Goal: Task Accomplishment & Management: Complete application form

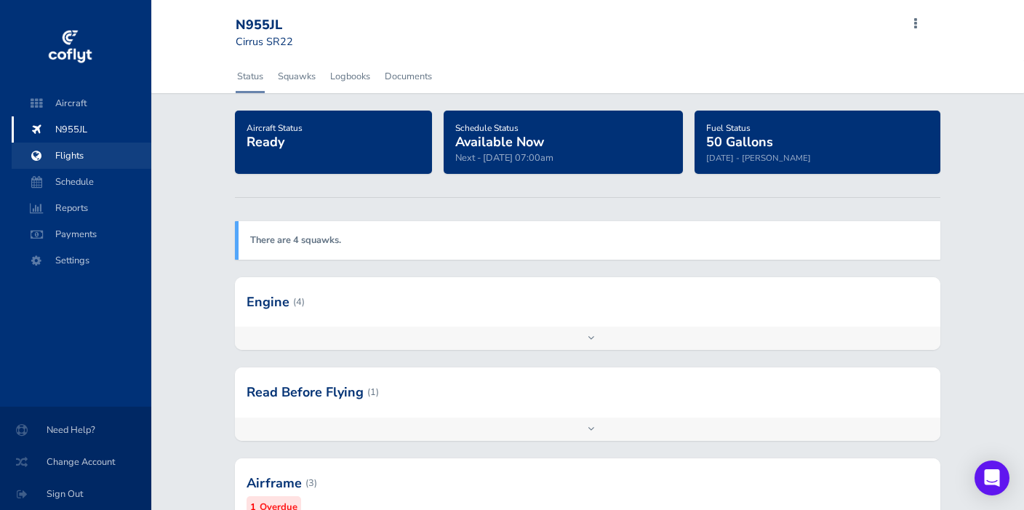
click at [70, 156] on span "Flights" at bounding box center [81, 156] width 111 height 26
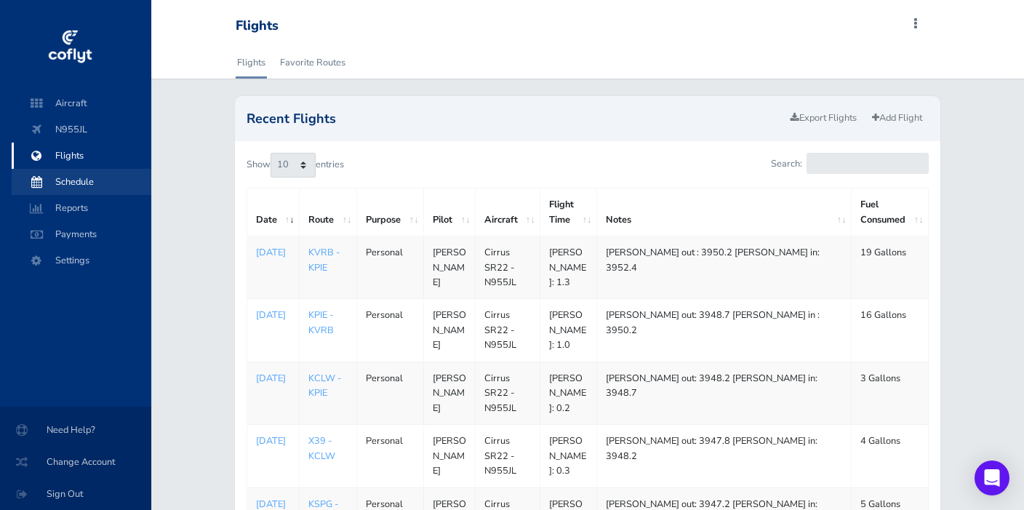
click at [67, 183] on span "Schedule" at bounding box center [81, 182] width 111 height 26
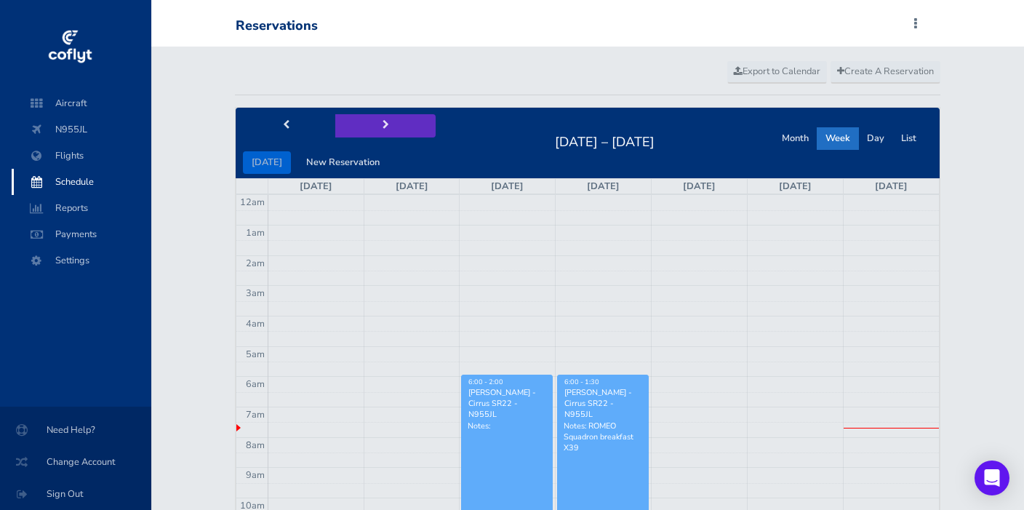
click at [375, 122] on button "next" at bounding box center [385, 125] width 100 height 23
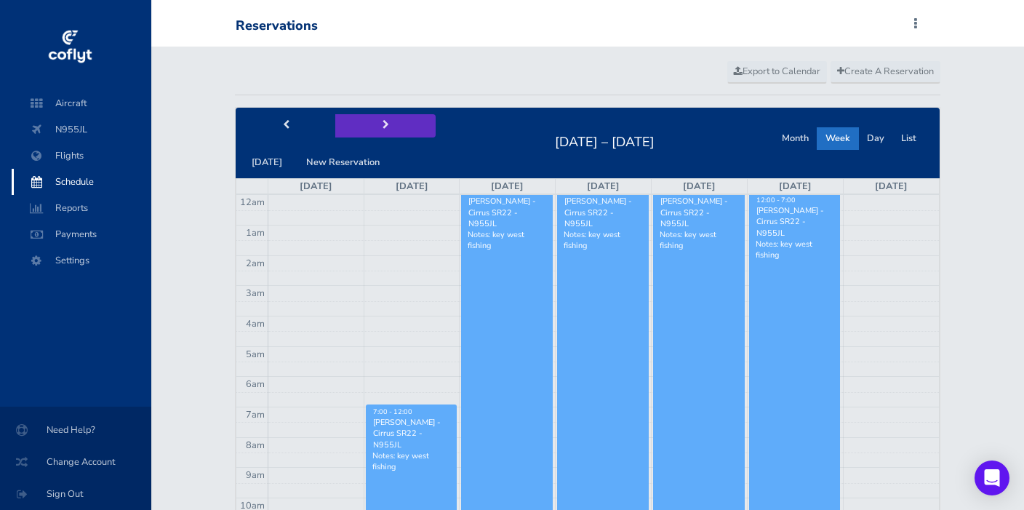
click at [382, 123] on span "next" at bounding box center [385, 125] width 7 height 9
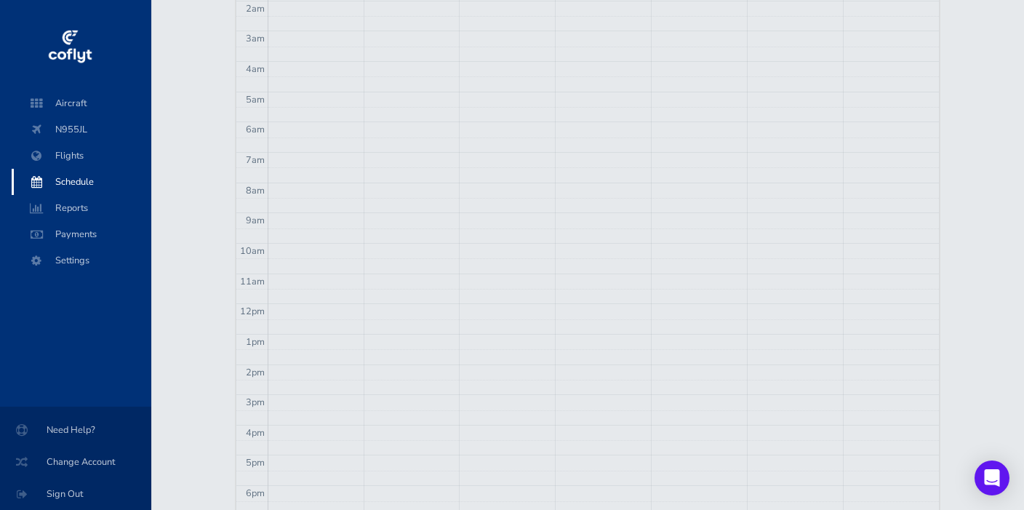
scroll to position [273, 0]
click at [481, 150] on td at bounding box center [603, 157] width 671 height 15
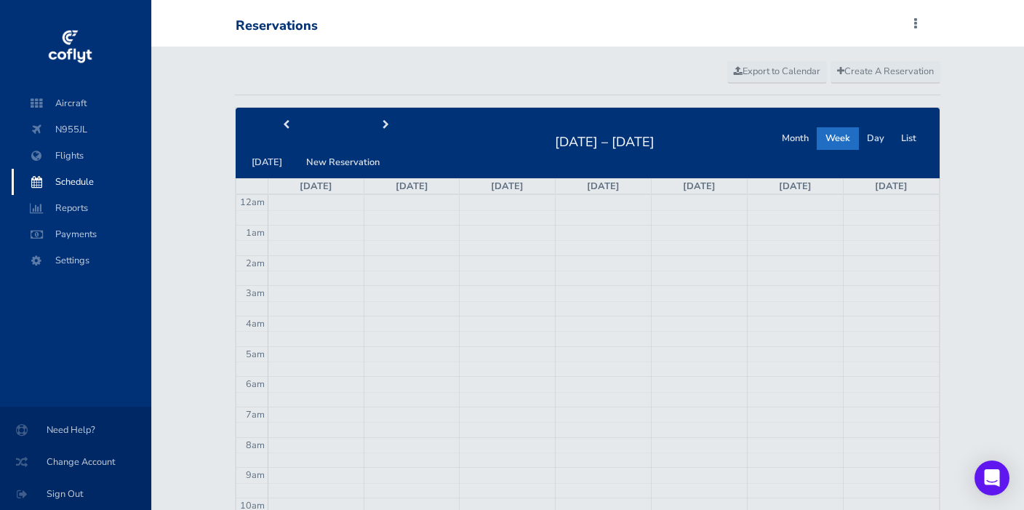
scroll to position [0, 0]
click at [882, 69] on span "Create A Reservation" at bounding box center [885, 71] width 97 height 13
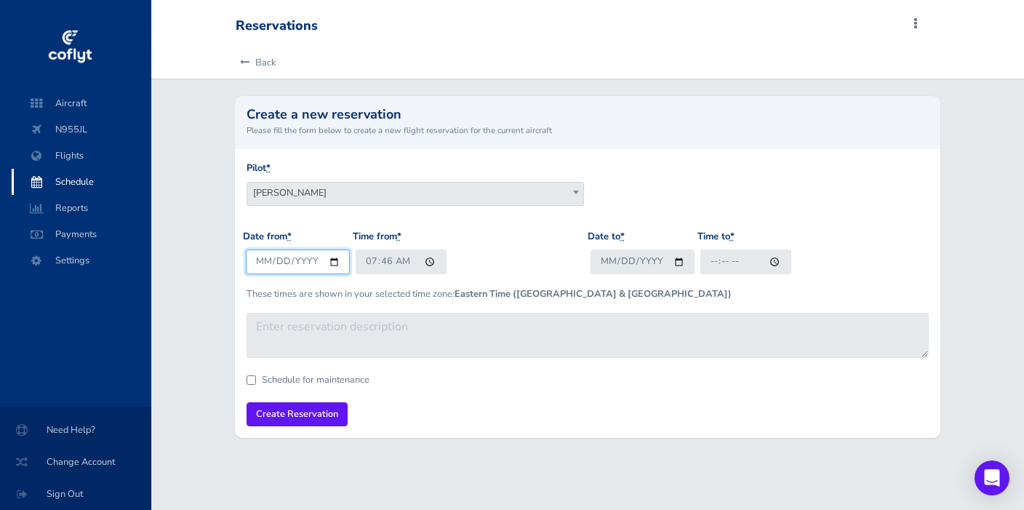
click at [279, 260] on input "2025-08-16" at bounding box center [298, 261] width 104 height 24
type input "[DATE]"
click at [369, 261] on input "07:46" at bounding box center [401, 261] width 91 height 24
type input "07:30"
click at [613, 258] on input "Date to *" at bounding box center [642, 261] width 104 height 24
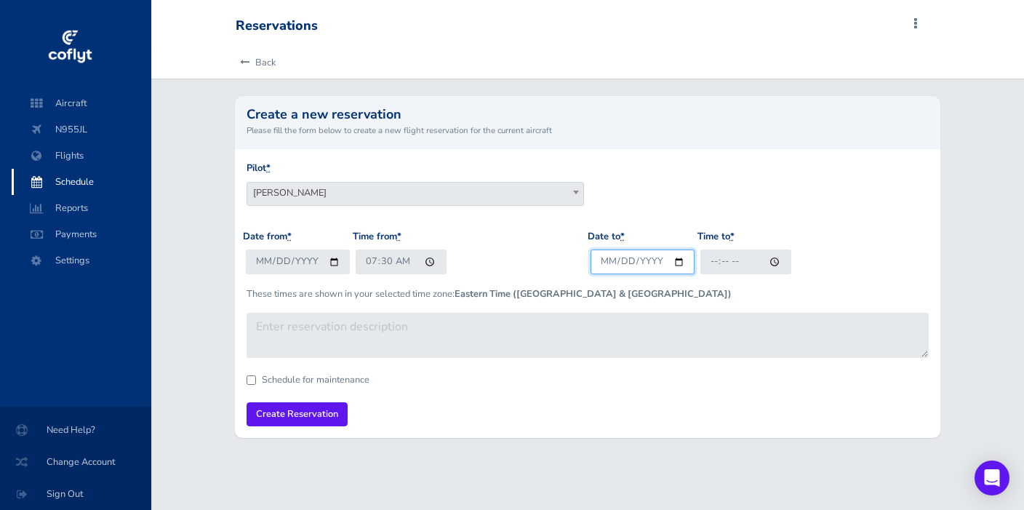
type input "[DATE]"
click at [718, 263] on input "Time to *" at bounding box center [745, 261] width 91 height 24
type input "08:15"
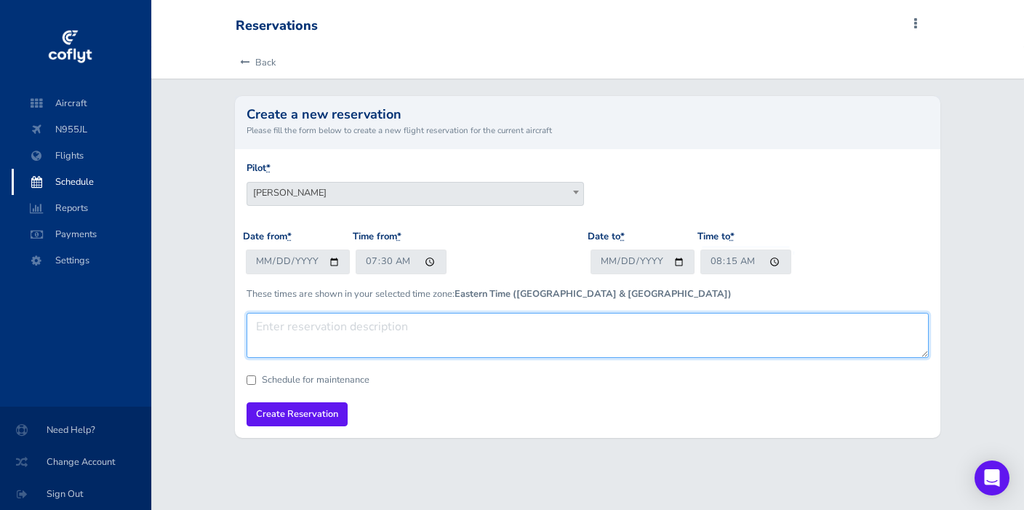
click at [266, 324] on textarea at bounding box center [588, 335] width 682 height 45
type textarea "Ferry PIE-LAL/FWAM for air conditioning repair"
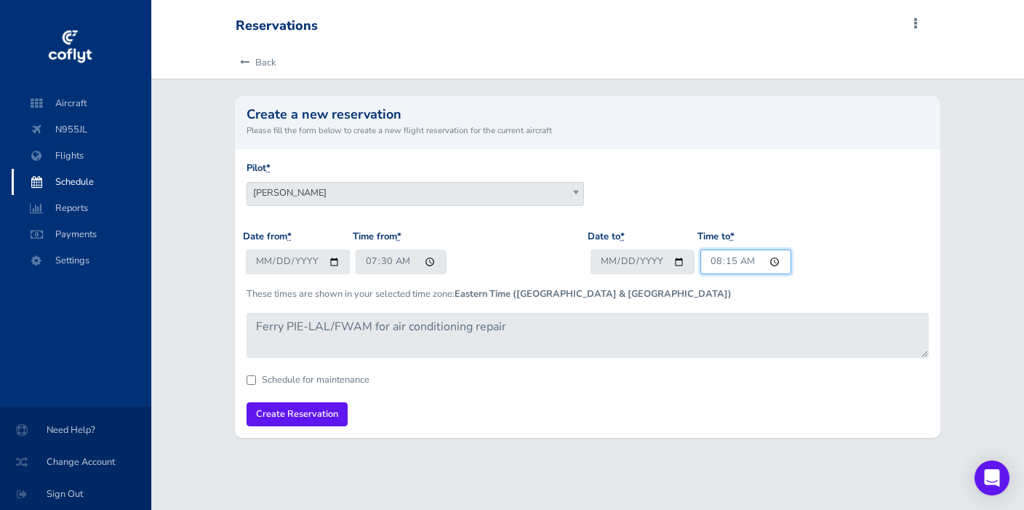
click at [713, 261] on input "08:15" at bounding box center [745, 261] width 91 height 24
click at [308, 408] on input "Create Reservation" at bounding box center [297, 414] width 101 height 24
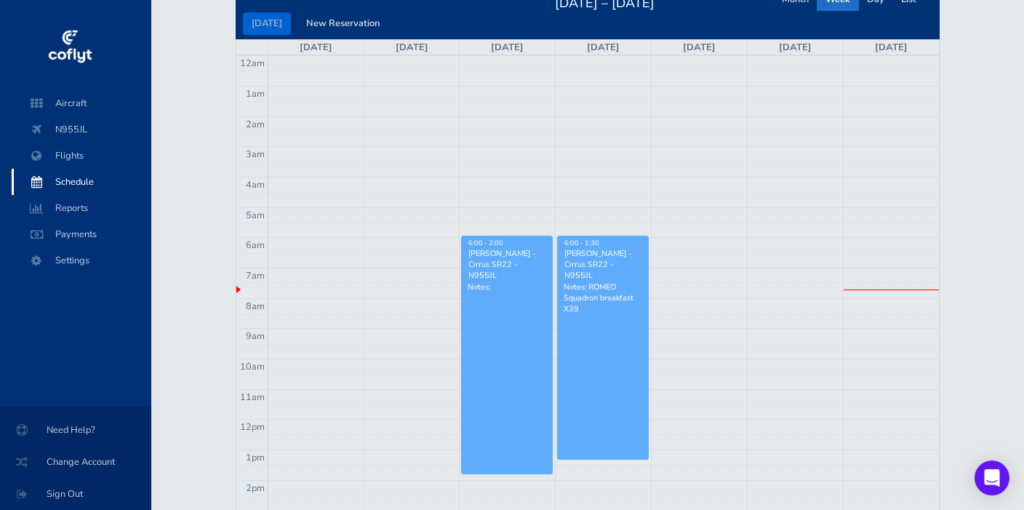
scroll to position [12, 0]
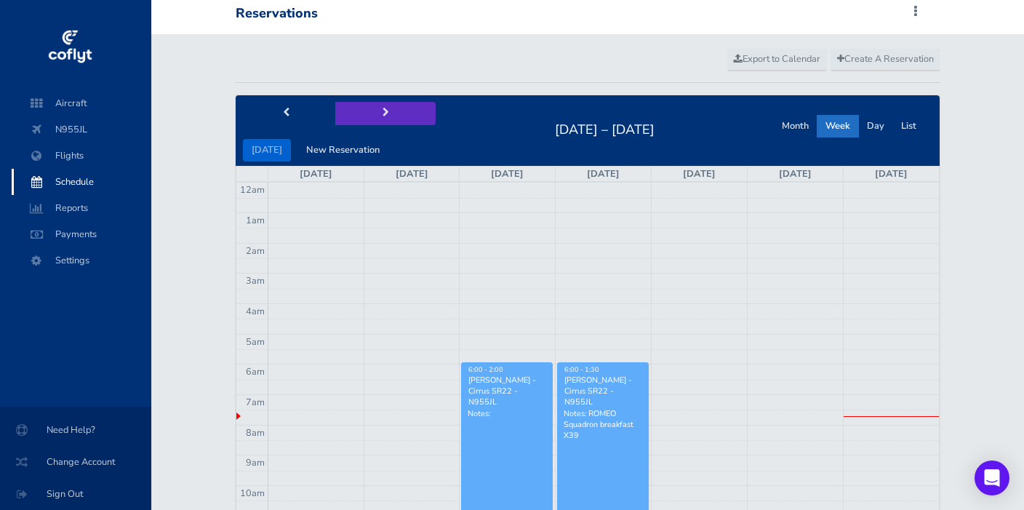
click at [382, 108] on span "next" at bounding box center [385, 112] width 7 height 9
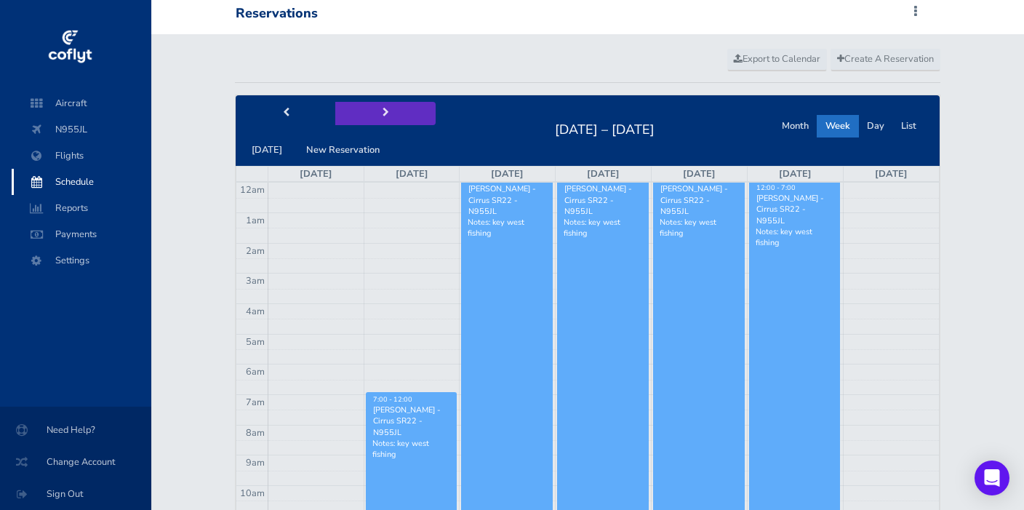
click at [382, 113] on span "next" at bounding box center [385, 112] width 7 height 9
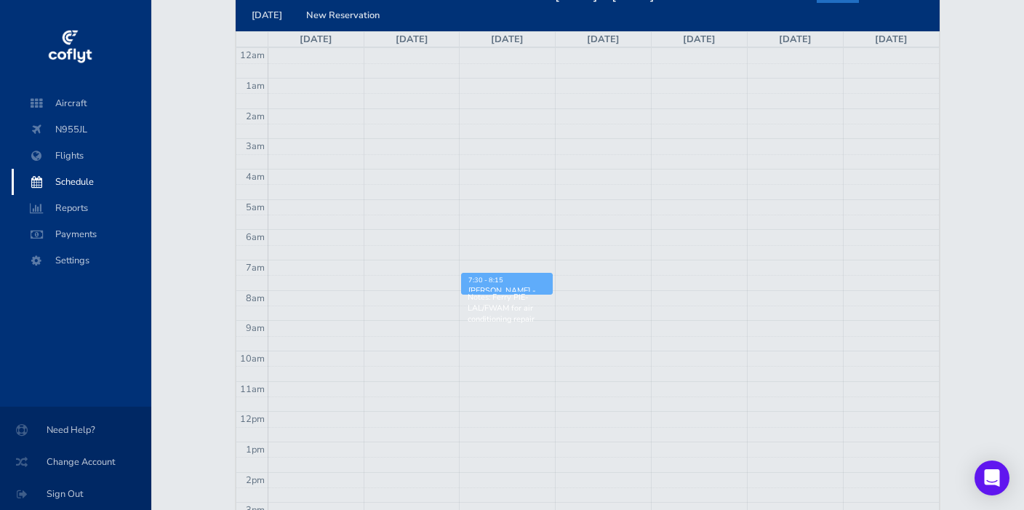
scroll to position [202, 0]
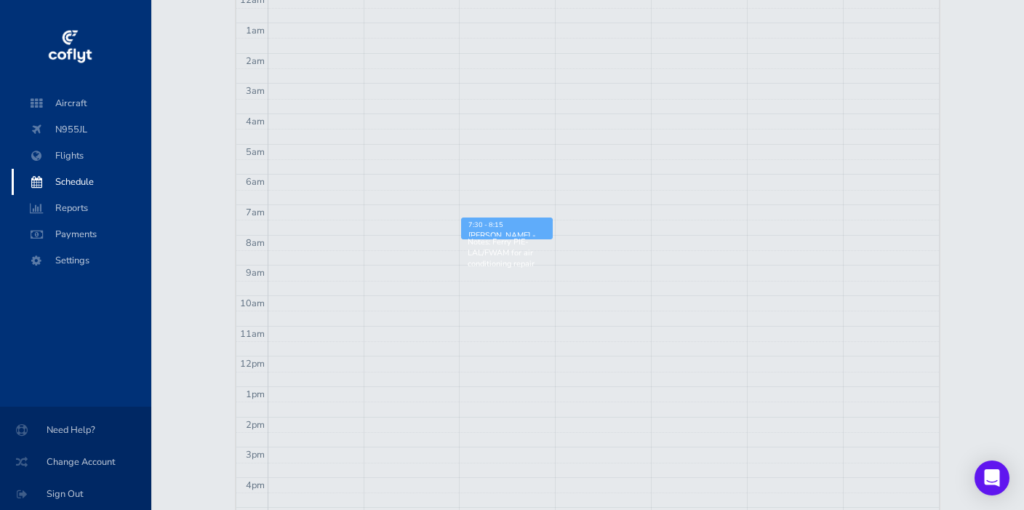
click at [480, 244] on p "Notes: Ferry PIE-LAL/FWAM for air conditioning repair" at bounding box center [507, 252] width 79 height 33
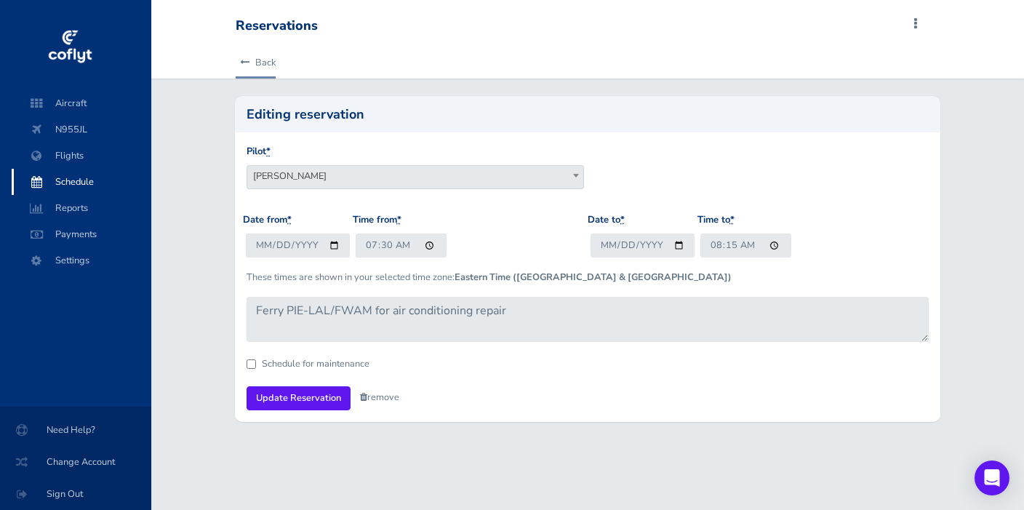
click at [265, 57] on link "Back" at bounding box center [256, 63] width 40 height 32
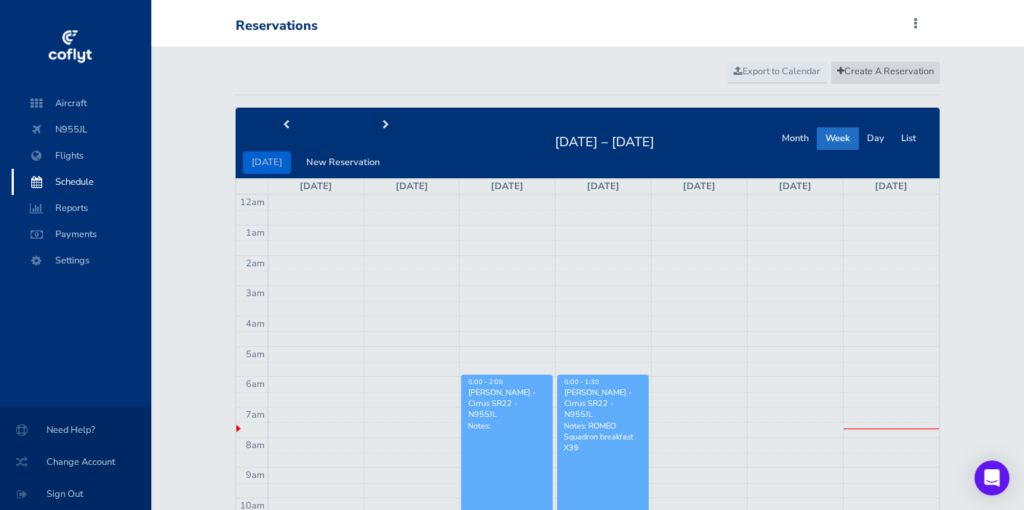
click at [893, 65] on span "Create A Reservation" at bounding box center [885, 71] width 97 height 13
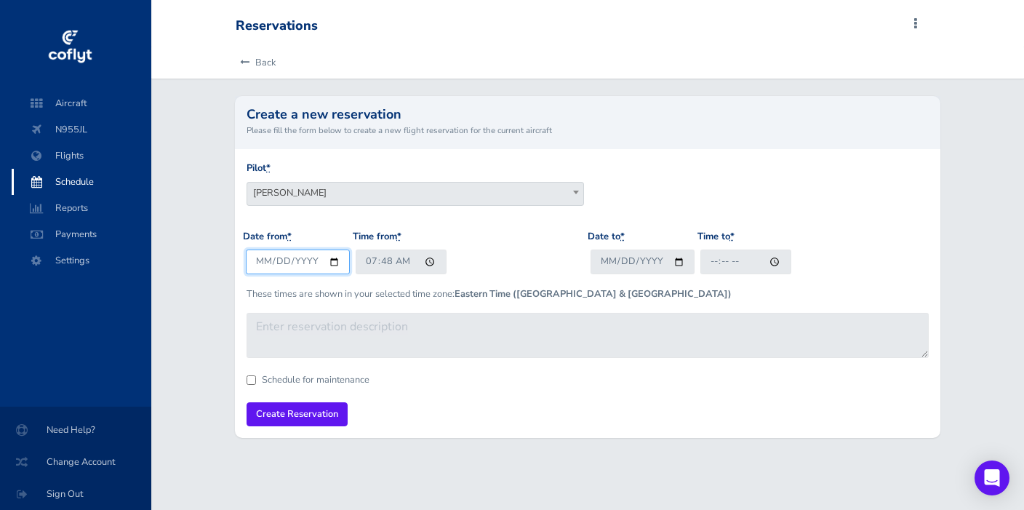
click at [277, 264] on input "[DATE]" at bounding box center [298, 261] width 104 height 24
type input "[DATE]"
click at [379, 261] on input "07:48" at bounding box center [401, 261] width 91 height 24
click at [366, 262] on input "07:48" at bounding box center [401, 261] width 91 height 24
type input "08:25"
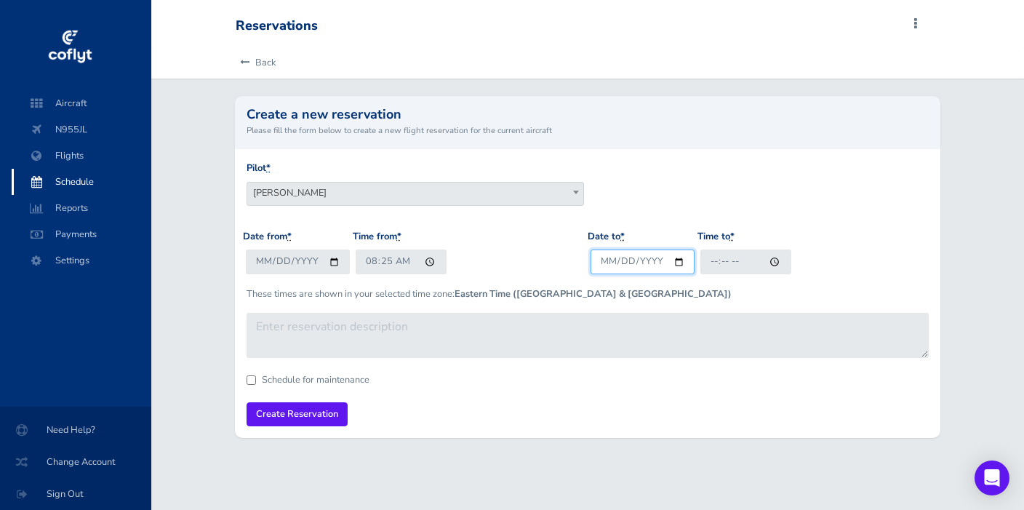
click at [614, 257] on input "Date to *" at bounding box center [642, 261] width 104 height 24
type input "[DATE]"
click at [717, 260] on input "Time to *" at bounding box center [745, 261] width 91 height 24
type input "17:00"
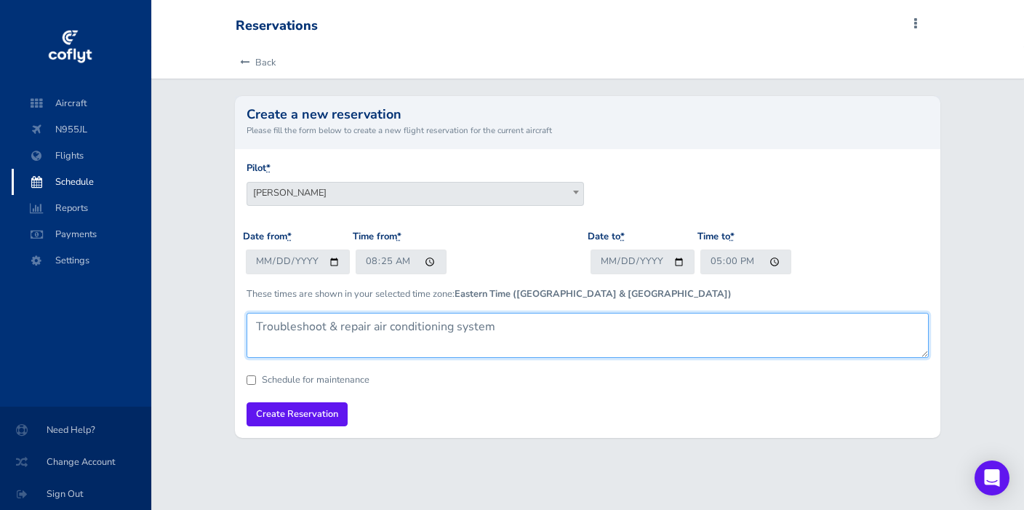
type textarea "Troubleshoot & repair air conditioning system"
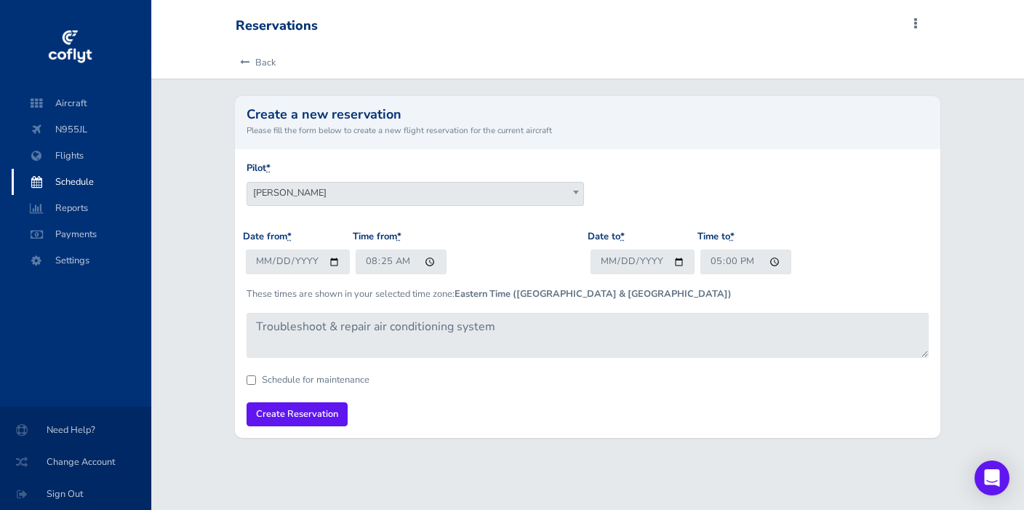
click at [251, 377] on input "Schedule for maintenance" at bounding box center [251, 379] width 9 height 9
checkbox input "true"
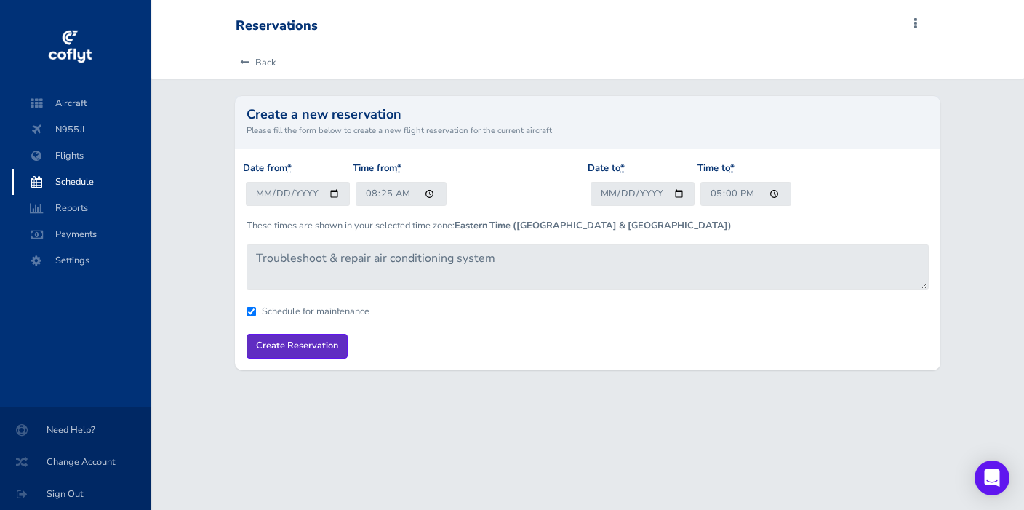
click at [302, 341] on input "Create Reservation" at bounding box center [297, 346] width 101 height 24
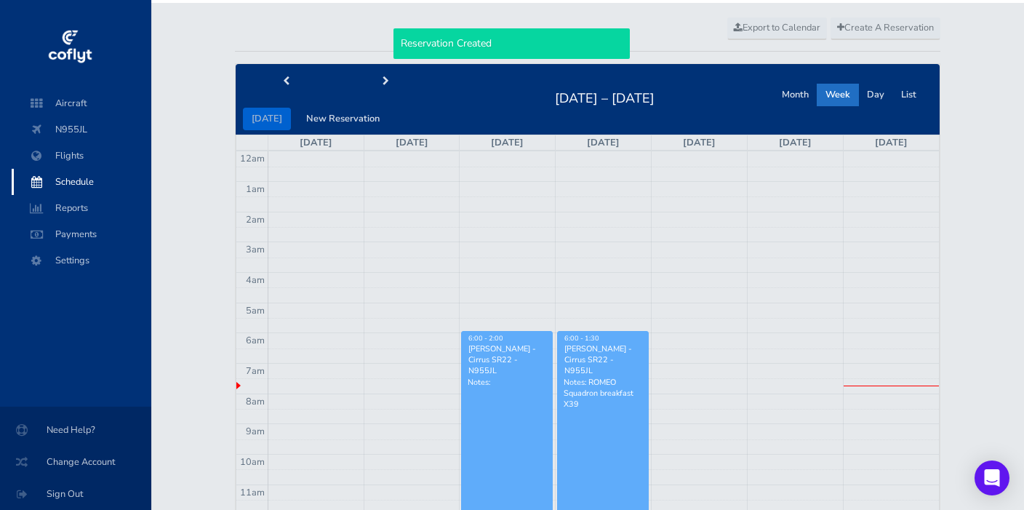
scroll to position [41, 0]
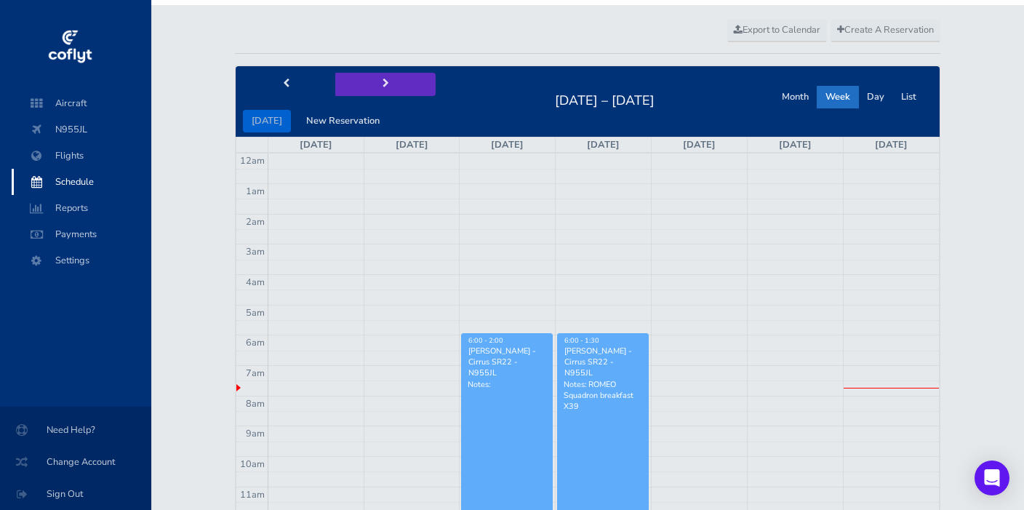
click at [374, 80] on button "next" at bounding box center [385, 84] width 100 height 23
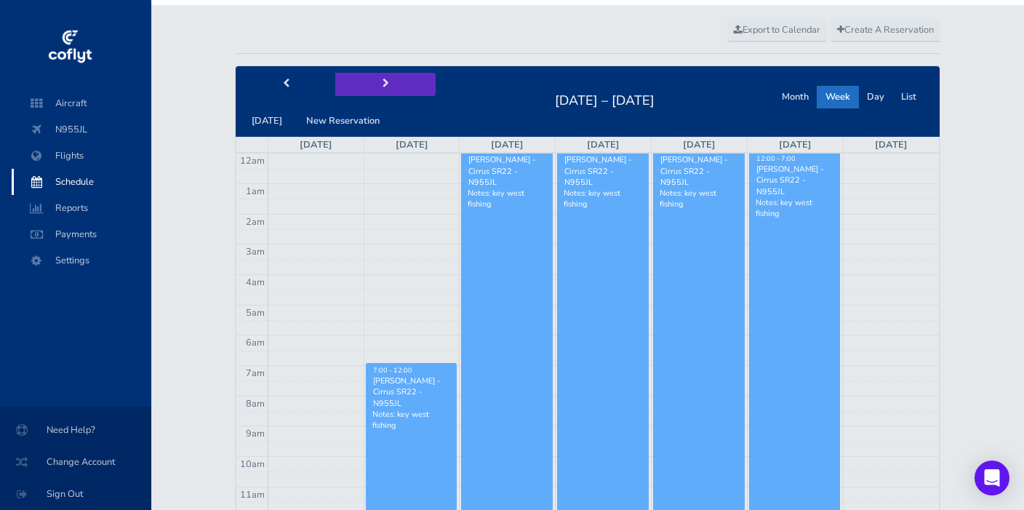
click at [382, 83] on span "next" at bounding box center [385, 83] width 7 height 9
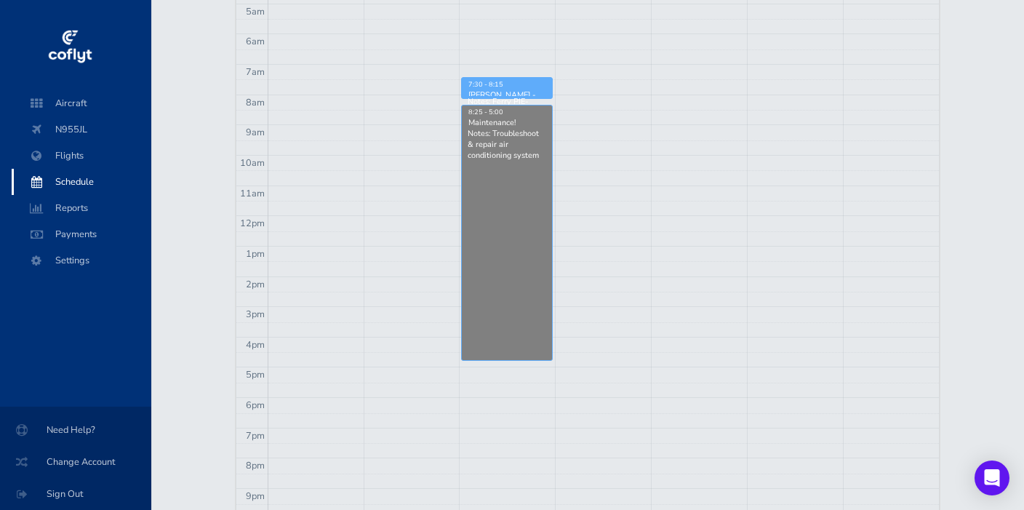
scroll to position [378, 0]
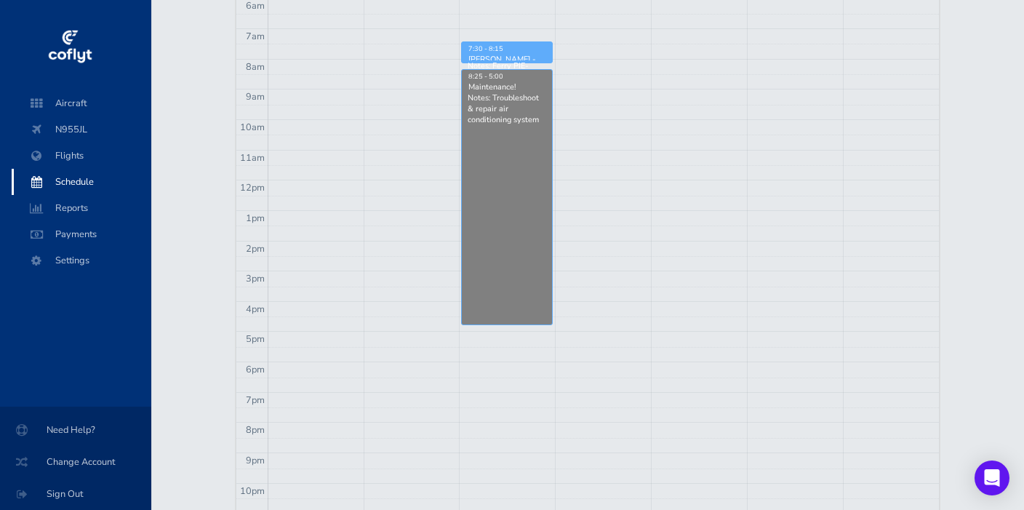
click at [476, 332] on td at bounding box center [603, 339] width 671 height 15
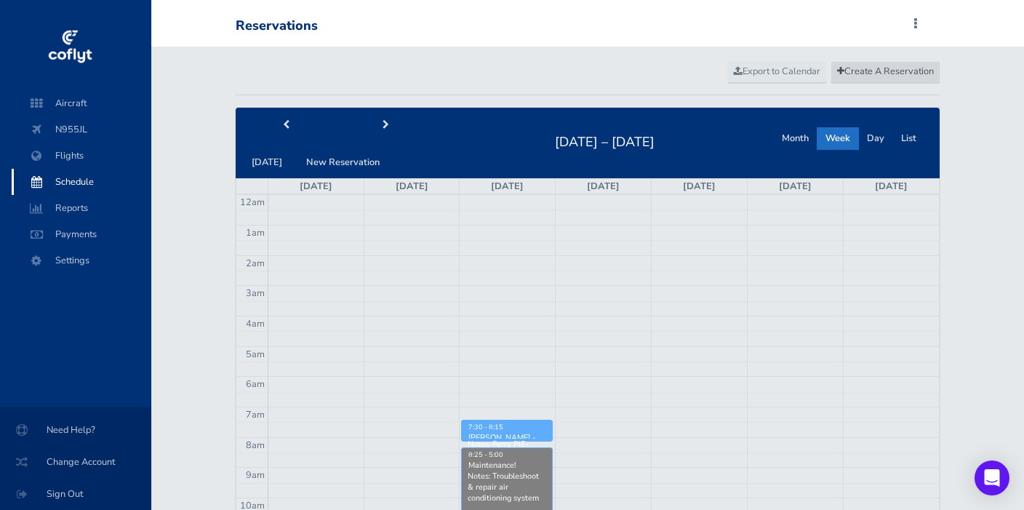
scroll to position [0, 0]
click at [878, 73] on span "Create A Reservation" at bounding box center [885, 71] width 97 height 13
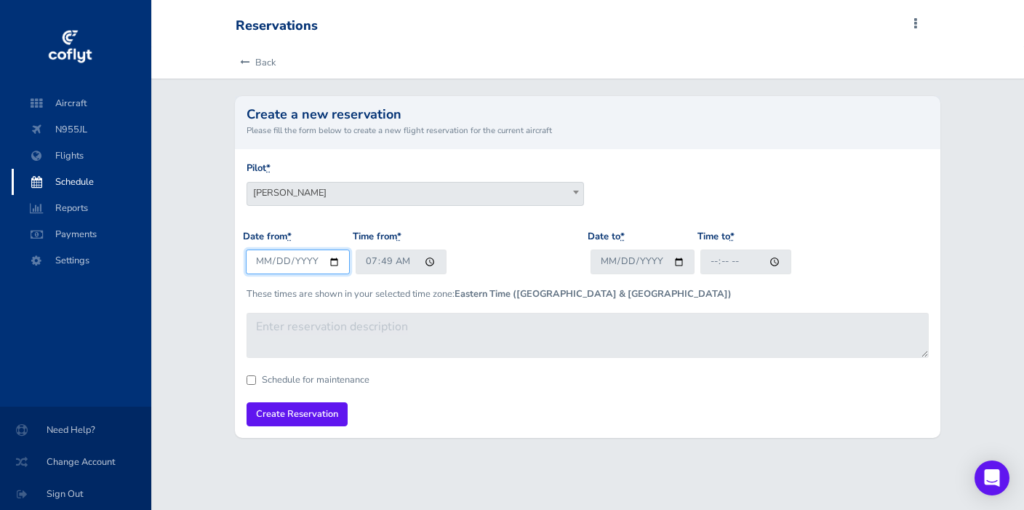
click at [278, 262] on input "[DATE]" at bounding box center [298, 261] width 104 height 24
type input "[DATE]"
click at [252, 64] on link "Back" at bounding box center [256, 63] width 40 height 32
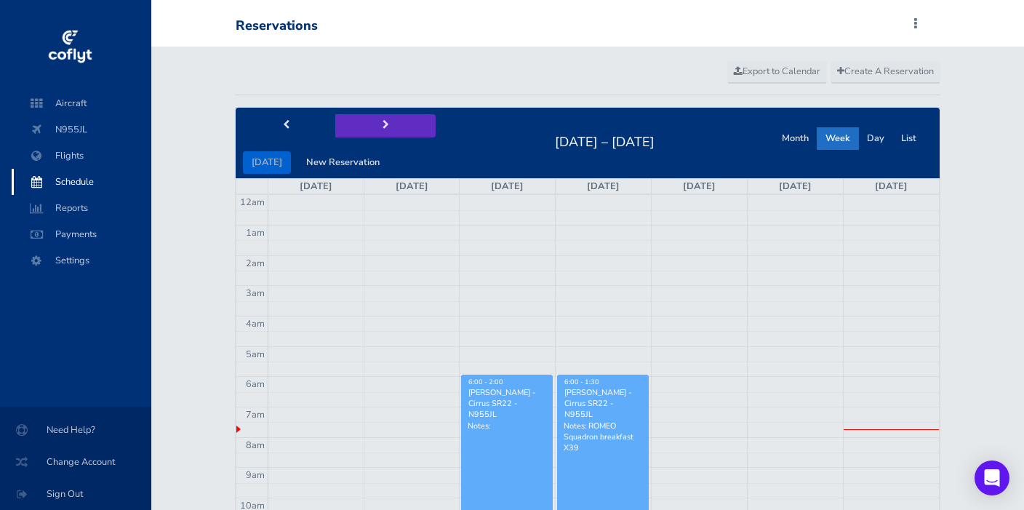
click at [382, 124] on span "next" at bounding box center [385, 125] width 7 height 9
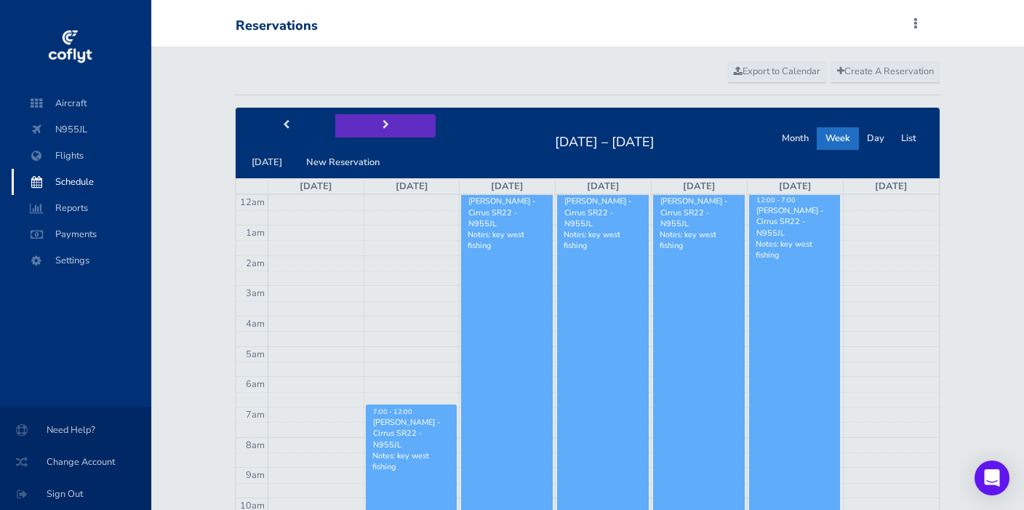
click at [382, 124] on span "next" at bounding box center [385, 125] width 7 height 9
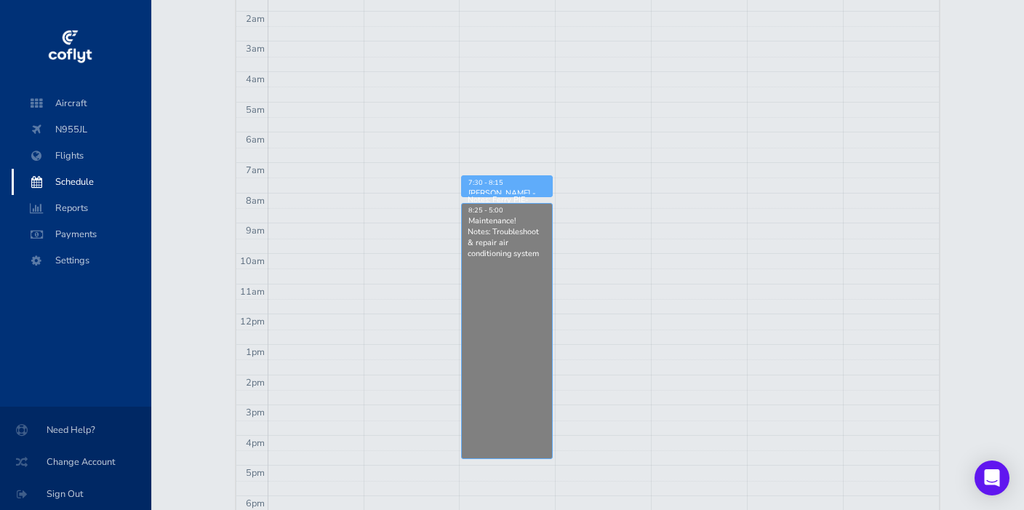
scroll to position [345, 0]
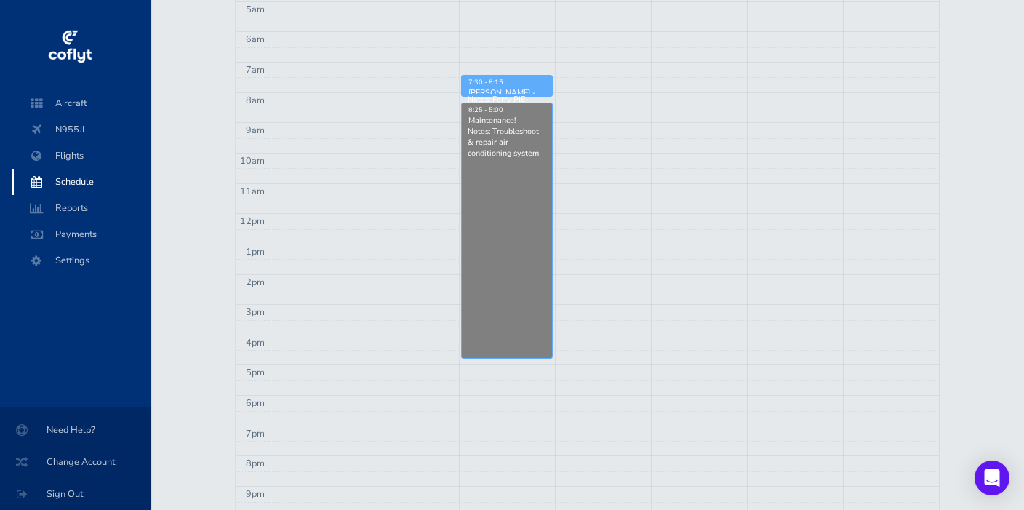
click at [476, 367] on td at bounding box center [603, 372] width 671 height 15
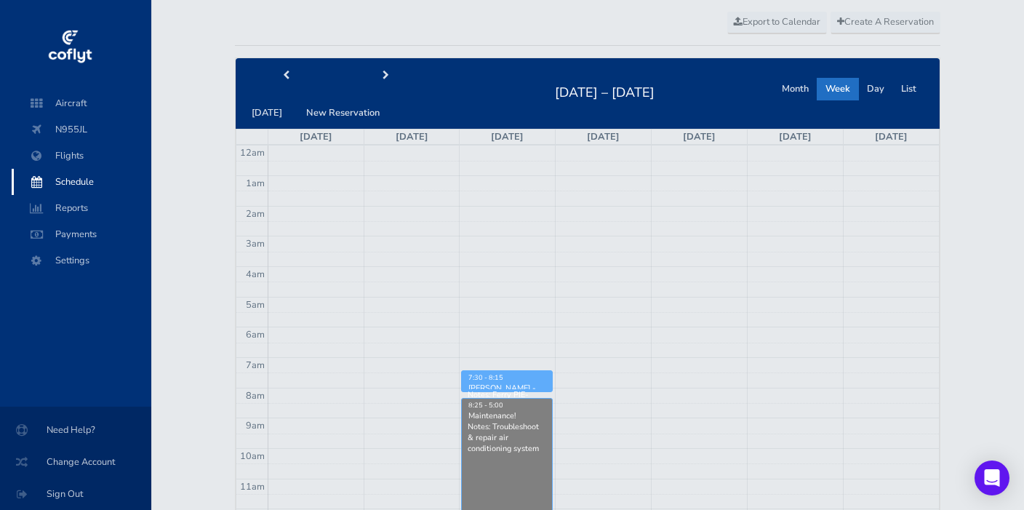
scroll to position [35, 0]
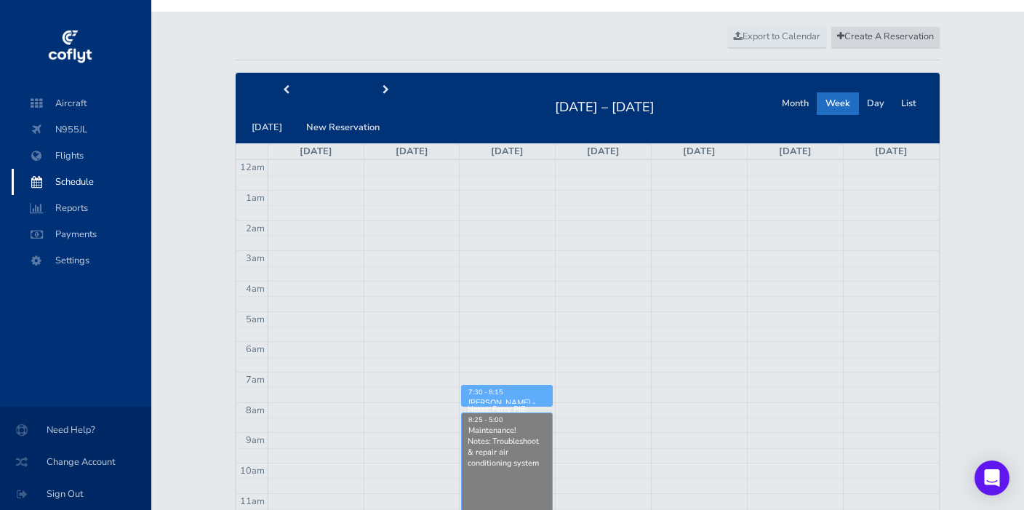
click at [899, 35] on span "Create A Reservation" at bounding box center [885, 36] width 97 height 13
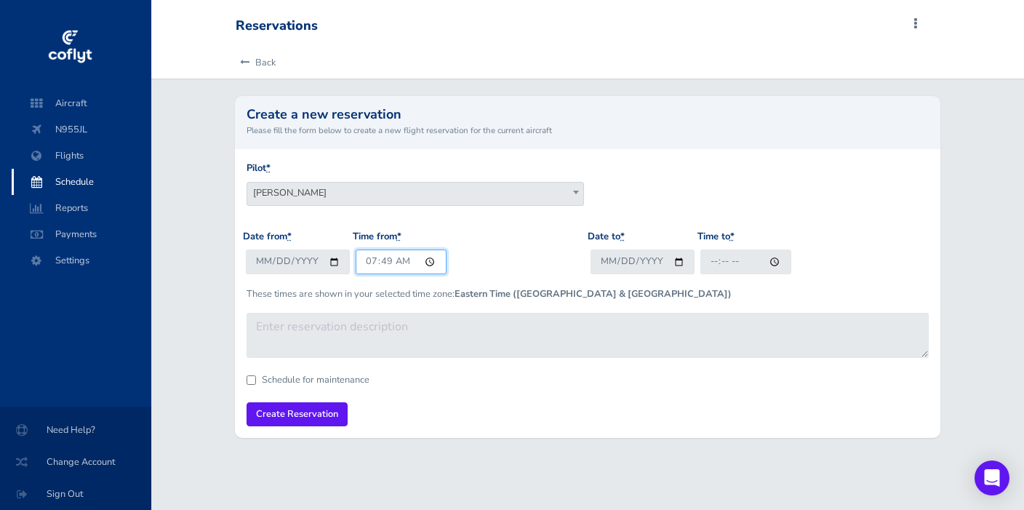
click at [368, 261] on input "07:49" at bounding box center [401, 261] width 91 height 24
type input "17:15"
click at [280, 260] on input "[DATE]" at bounding box center [298, 261] width 104 height 24
type input "2025-08-26"
click at [611, 257] on input "Date to *" at bounding box center [642, 261] width 104 height 24
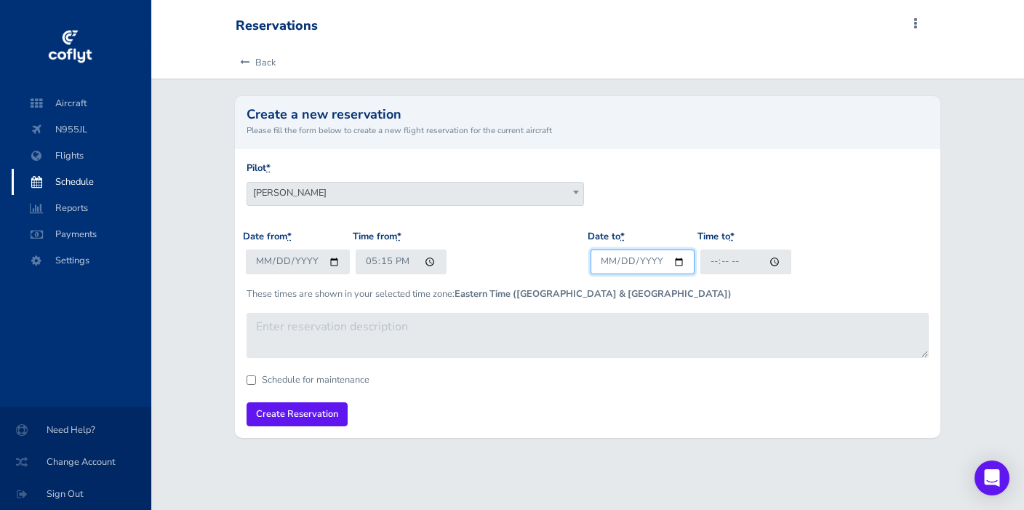
type input "2025-08-26"
click at [716, 264] on input "Time to *" at bounding box center [745, 261] width 91 height 24
type input "18:00"
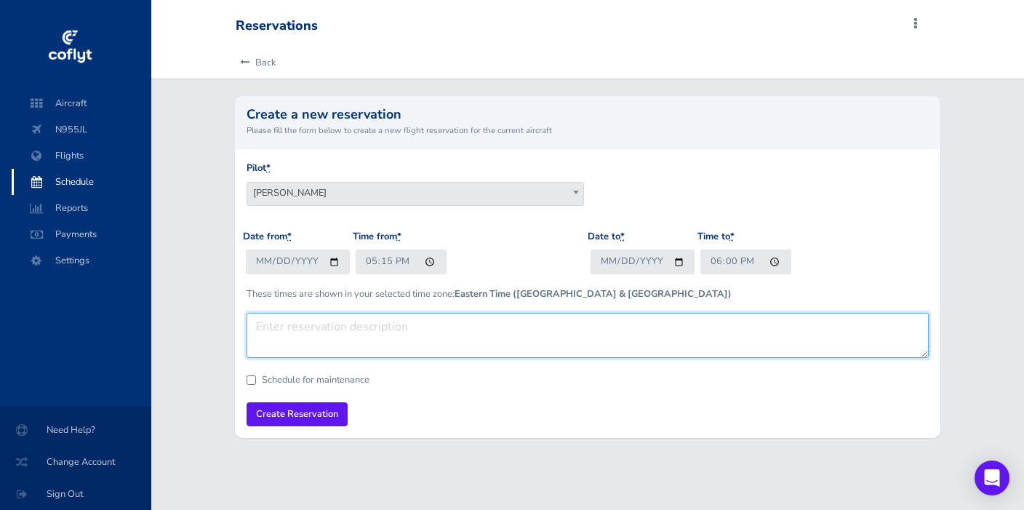
click at [428, 331] on textarea at bounding box center [588, 335] width 682 height 45
type textarea "RTB Ferry FWAM/LAL-PIE"
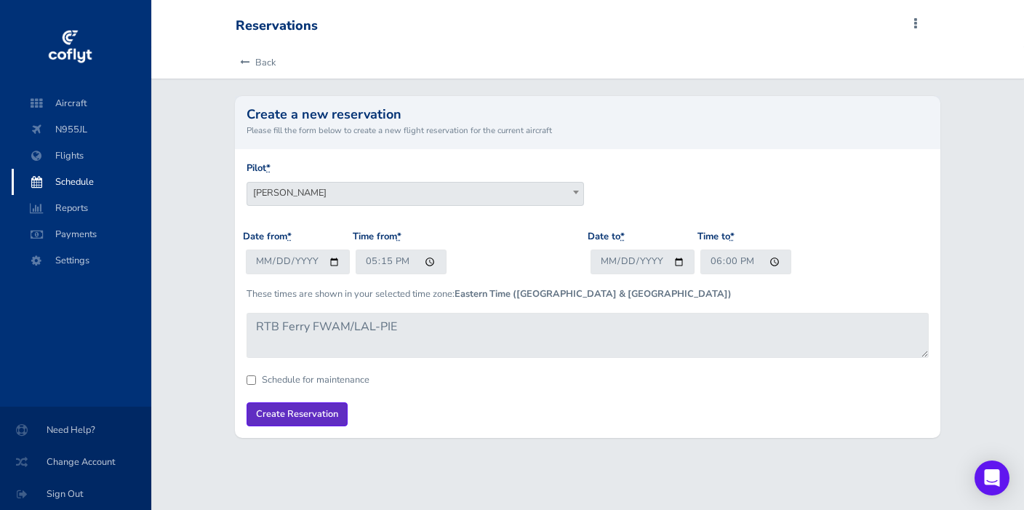
click at [305, 410] on input "Create Reservation" at bounding box center [297, 414] width 101 height 24
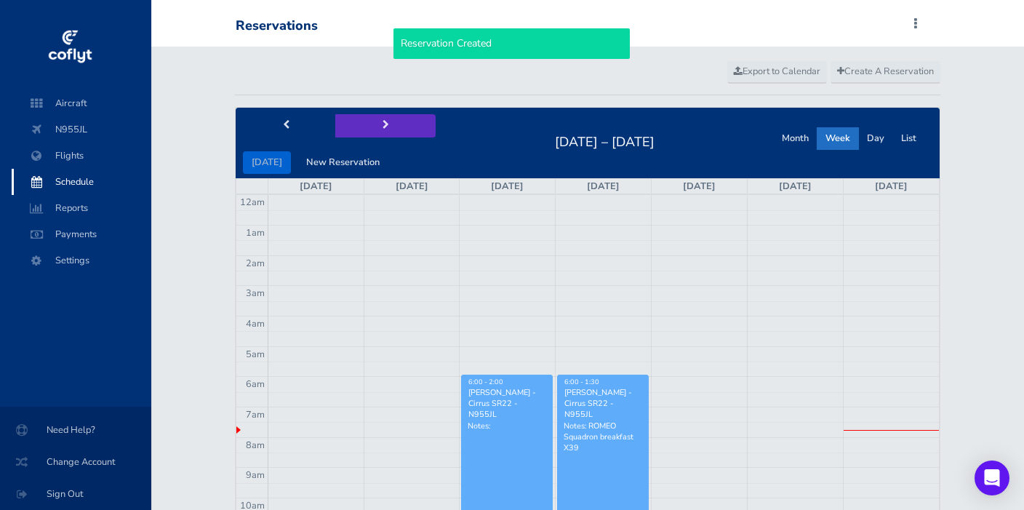
click at [380, 119] on button "next" at bounding box center [385, 125] width 100 height 23
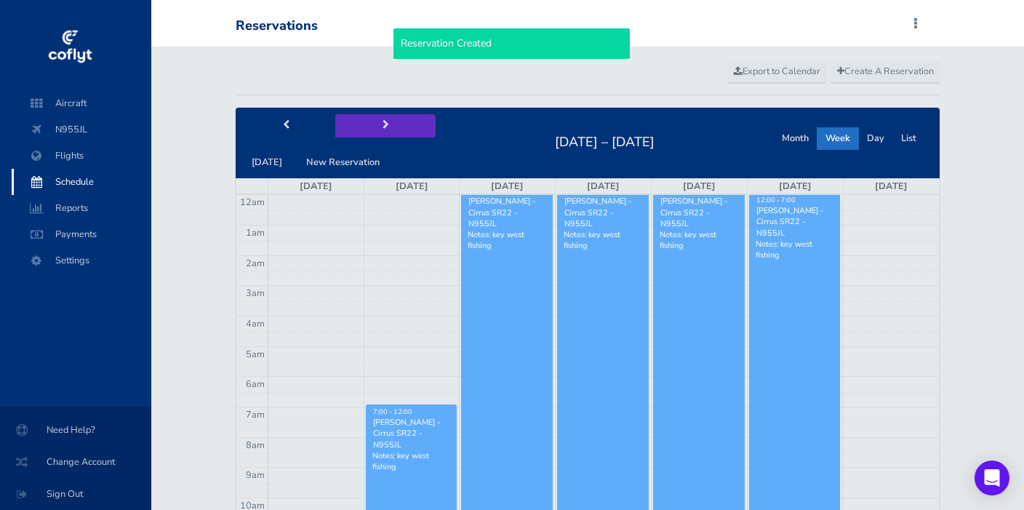
click at [382, 124] on span "next" at bounding box center [385, 125] width 7 height 9
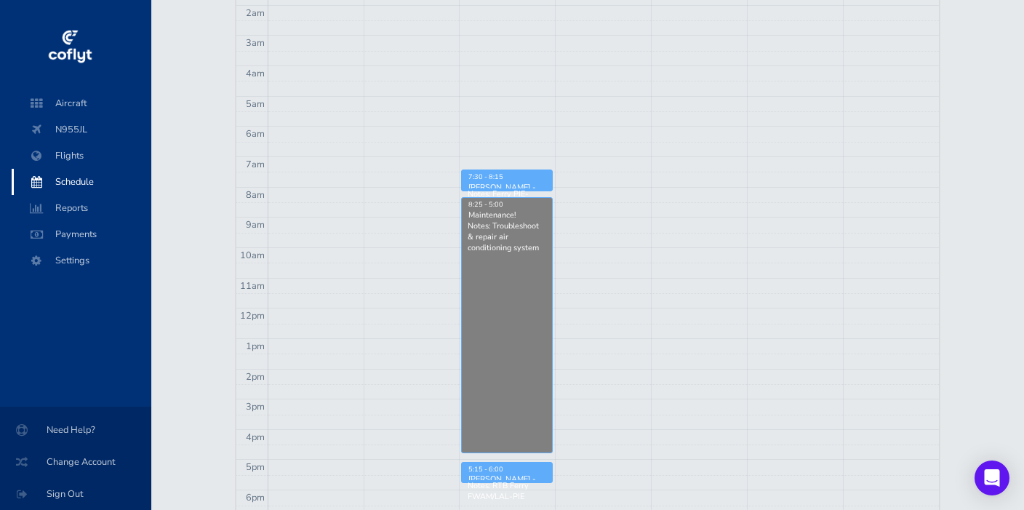
scroll to position [247, 0]
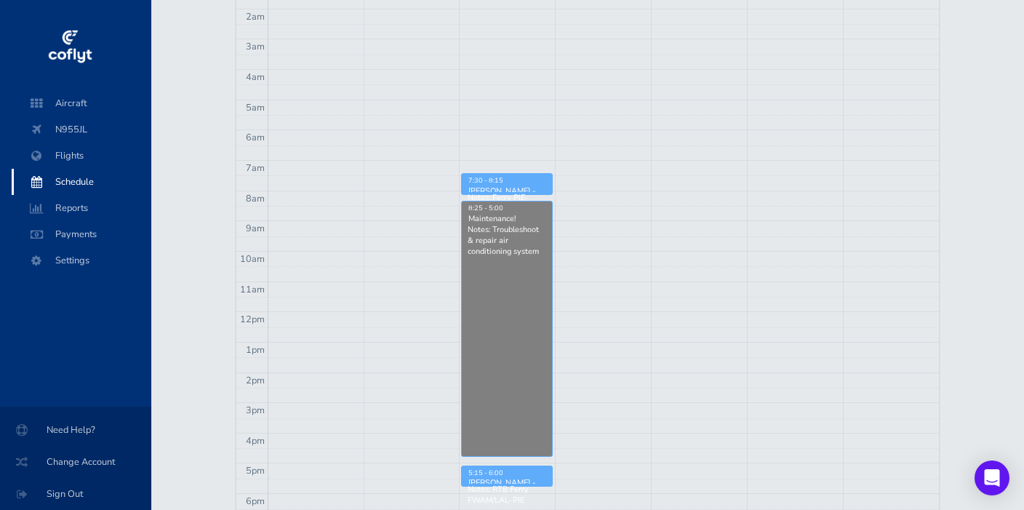
click at [73, 178] on span "Schedule" at bounding box center [81, 182] width 111 height 26
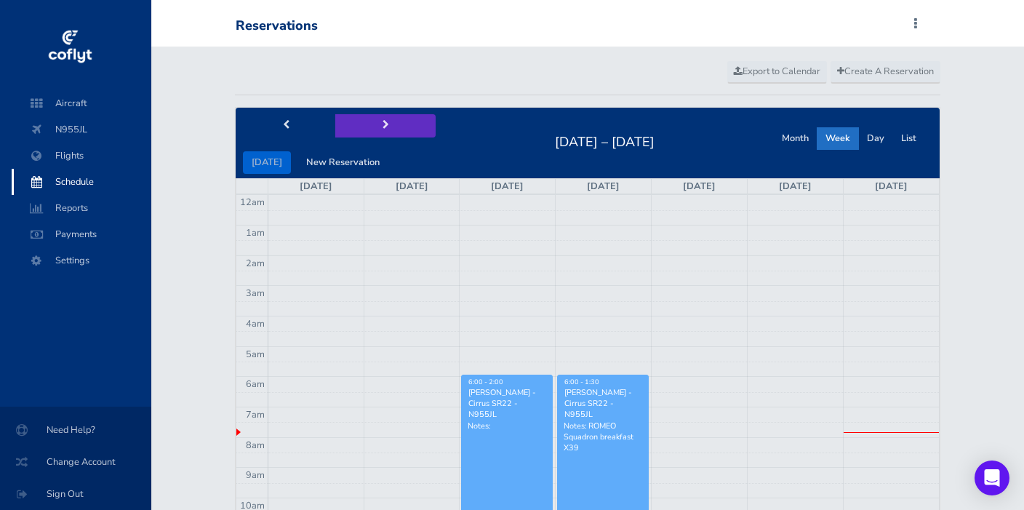
click at [383, 129] on span "next" at bounding box center [385, 125] width 7 height 9
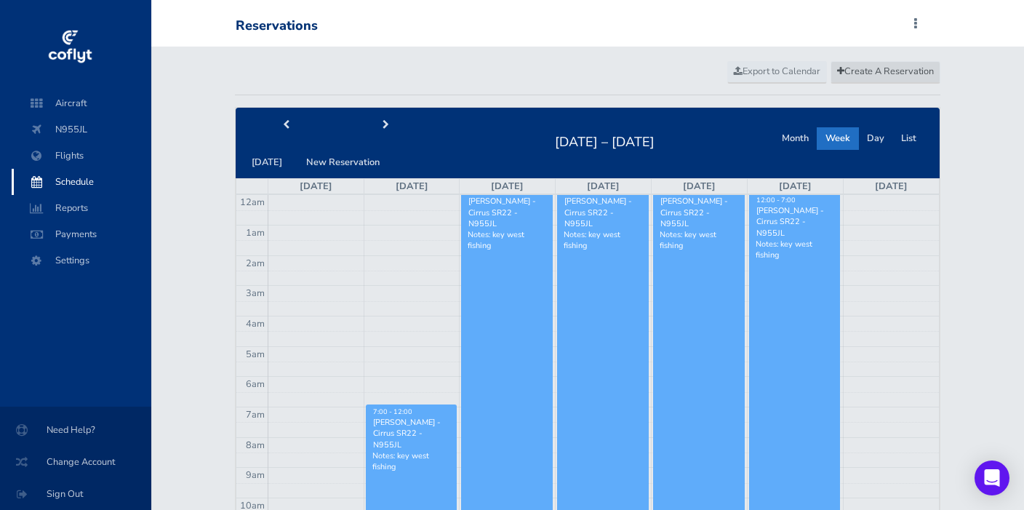
click at [915, 72] on span "Create A Reservation" at bounding box center [885, 71] width 97 height 13
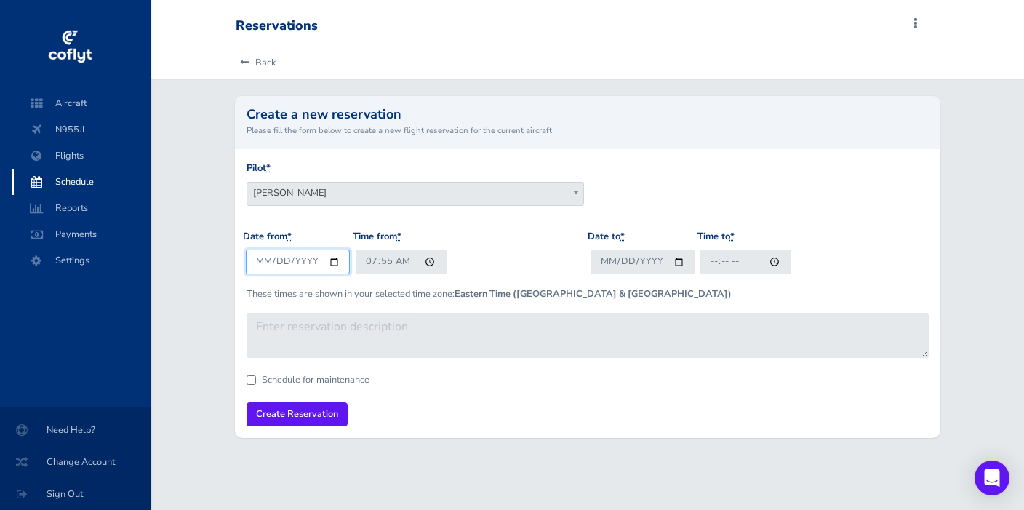
click at [274, 259] on input "[DATE]" at bounding box center [298, 261] width 104 height 24
type input "2025-09-02"
click at [368, 260] on input "07:55" at bounding box center [401, 261] width 91 height 24
type input "14:30"
click at [619, 260] on input "Date to *" at bounding box center [642, 261] width 104 height 24
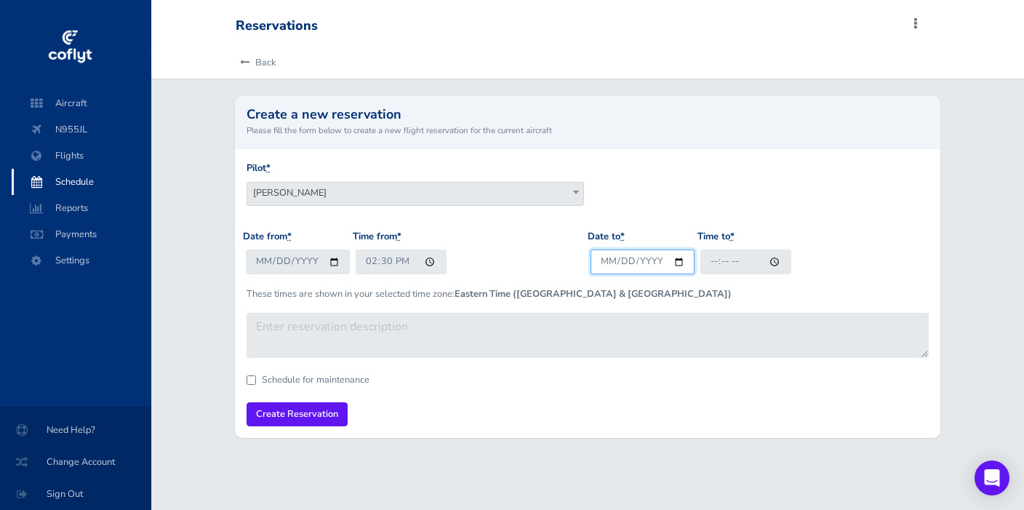
type input "2025-09-02"
click at [711, 261] on input "Time to *" at bounding box center [745, 261] width 91 height 24
type input "21:30"
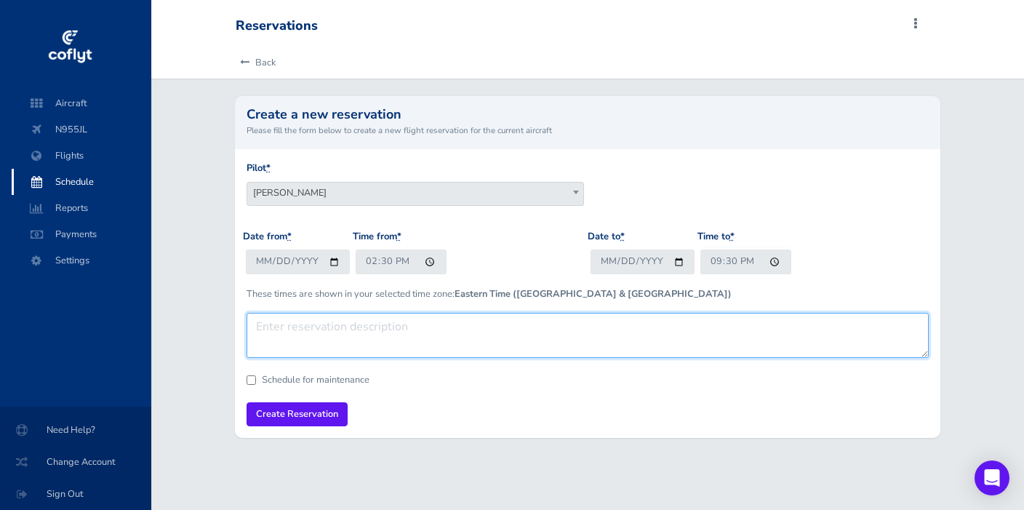
click at [346, 334] on textarea at bounding box center [588, 335] width 682 height 45
type textarea "f"
click at [300, 326] on textarea "PIE-BKV to conduct flight instruction with Paula Baldwin in Cirrus SR20" at bounding box center [588, 335] width 682 height 45
click at [664, 324] on textarea "PIE-BKV-PIE to conduct flight instruction with Paula Baldwin in Cirrus SR20" at bounding box center [588, 335] width 682 height 45
drag, startPoint x: 710, startPoint y: 324, endPoint x: 147, endPoint y: 300, distance: 563.3
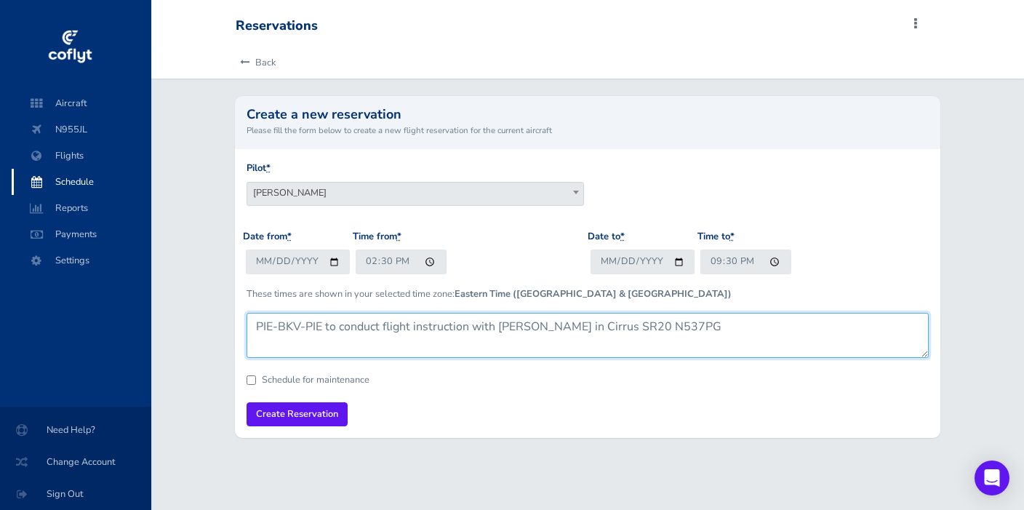
click at [147, 300] on div "Aircraft N955JL Flights Schedule Reports Payments Settings Need Help? Change Ac…" at bounding box center [512, 255] width 1024 height 510
type textarea "PIE-BKV-PIE to conduct flight instruction with [PERSON_NAME] in Cirrus SR20 N53…"
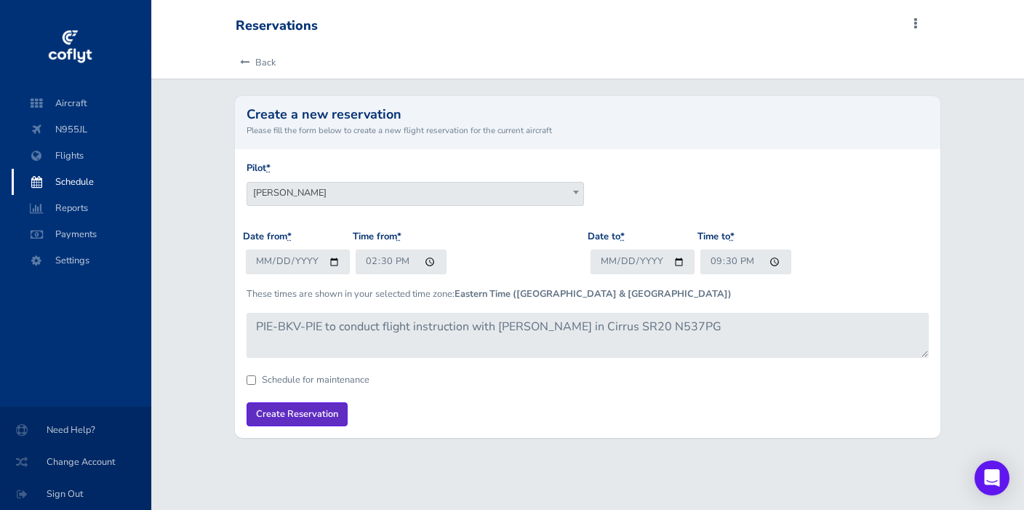
click at [306, 411] on input "Create Reservation" at bounding box center [297, 414] width 101 height 24
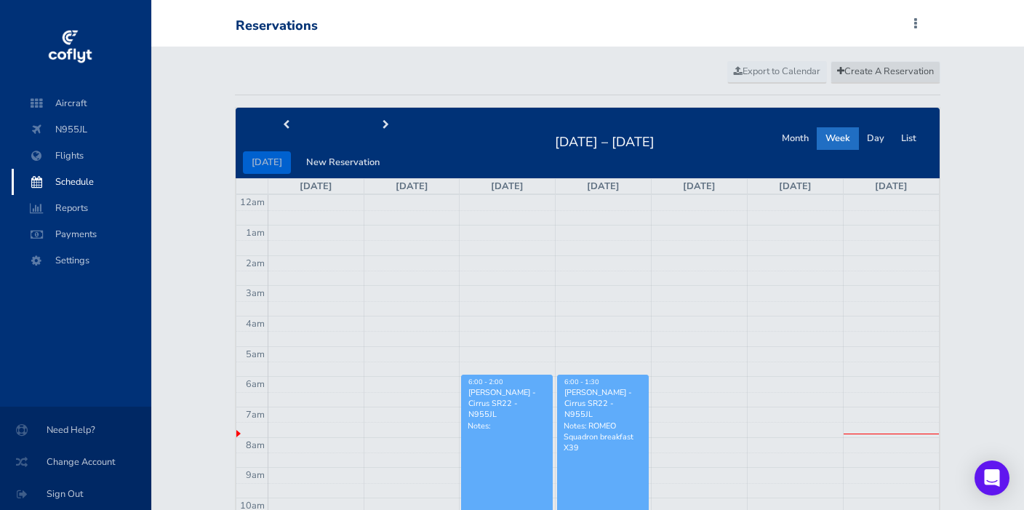
click at [880, 69] on span "Create A Reservation" at bounding box center [885, 71] width 97 height 13
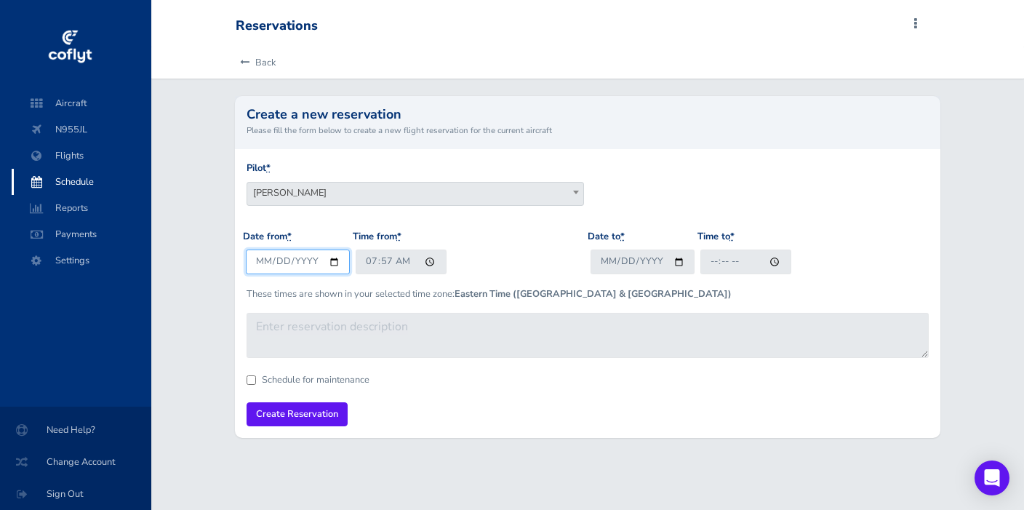
click at [275, 263] on input "[DATE]" at bounding box center [298, 261] width 104 height 24
type input "[DATE]"
click at [372, 260] on input "07:57" at bounding box center [401, 261] width 91 height 24
type input "14:30"
click at [634, 261] on input "Date to *" at bounding box center [642, 261] width 104 height 24
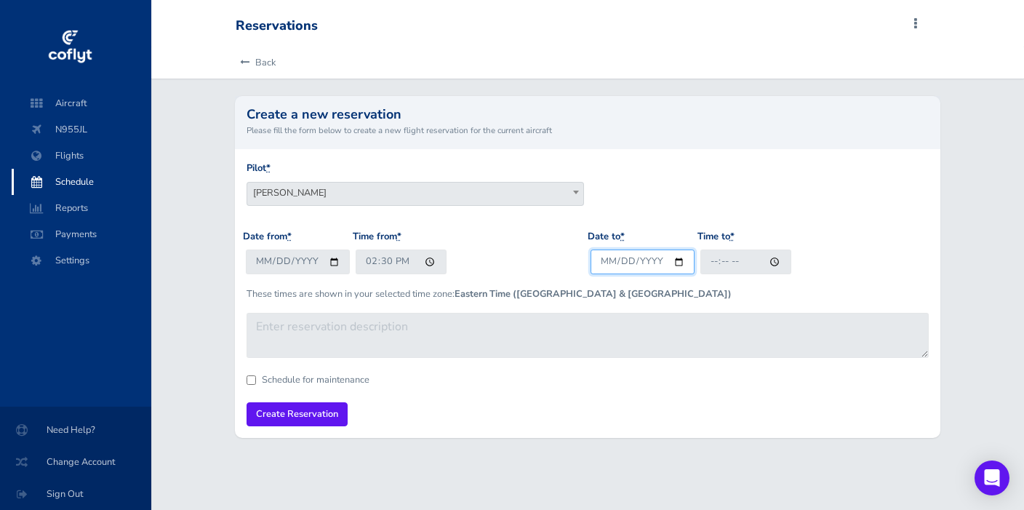
type input "[DATE]"
type input "21:30"
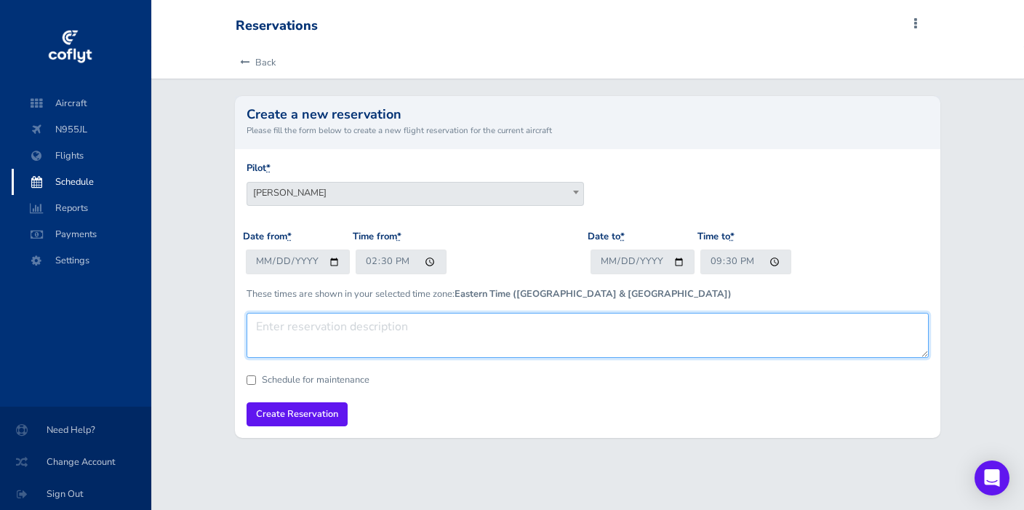
paste textarea "PIE-BKV-PIE to conduct flight instruction with [PERSON_NAME] in Cirrus SR20 N53…"
type textarea "PIE-BKV-PIE to conduct flight instruction with [PERSON_NAME] in Cirrus SR20 N53…"
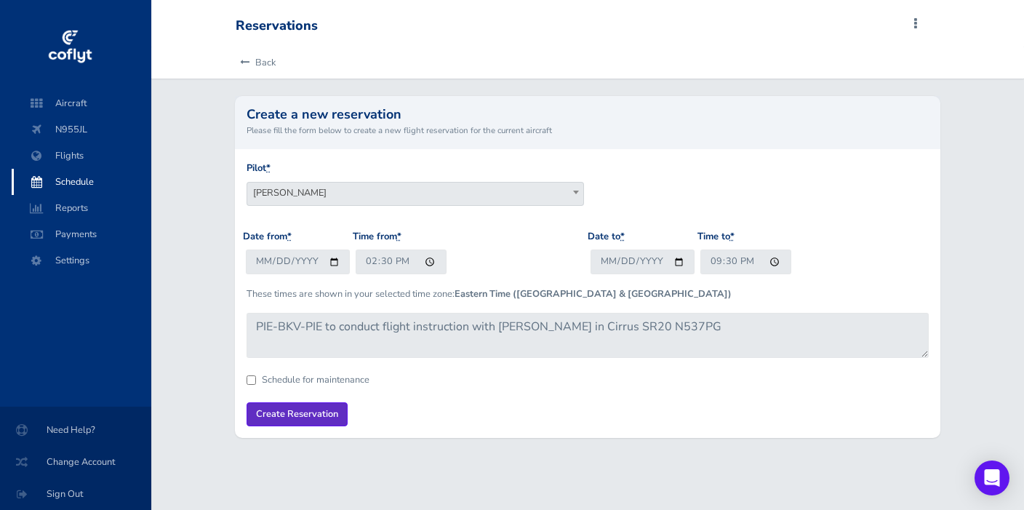
click at [304, 408] on input "Create Reservation" at bounding box center [297, 414] width 101 height 24
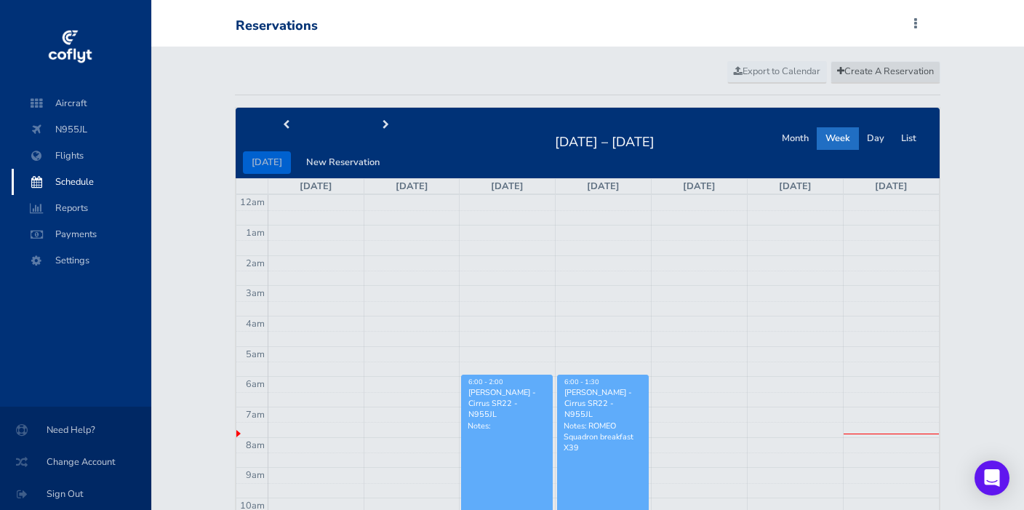
click at [889, 70] on span "Create A Reservation" at bounding box center [885, 71] width 97 height 13
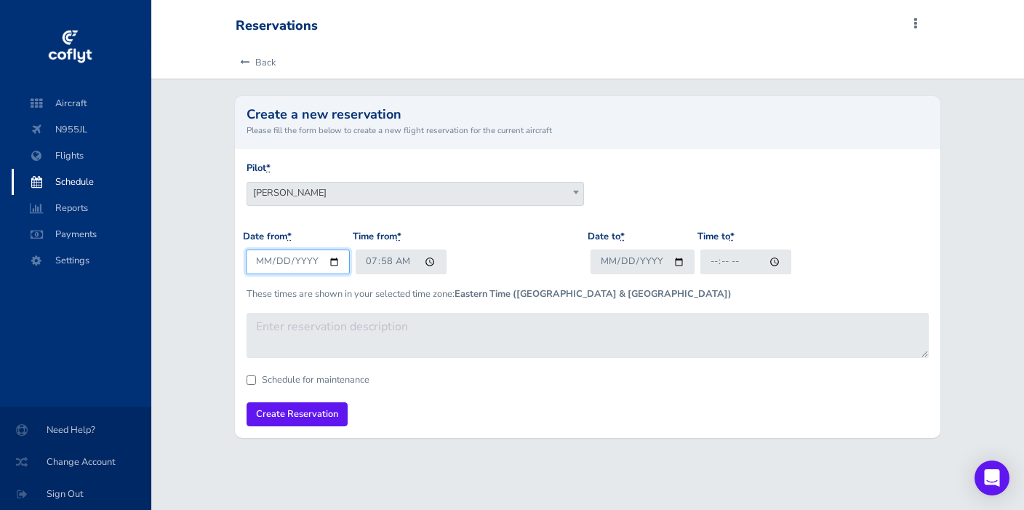
click at [279, 261] on input "[DATE]" at bounding box center [298, 261] width 104 height 24
click at [281, 263] on input "[DATE]" at bounding box center [298, 261] width 104 height 24
type input "2025-09-04"
type input "14:58"
click at [620, 265] on input "Date to *" at bounding box center [642, 261] width 104 height 24
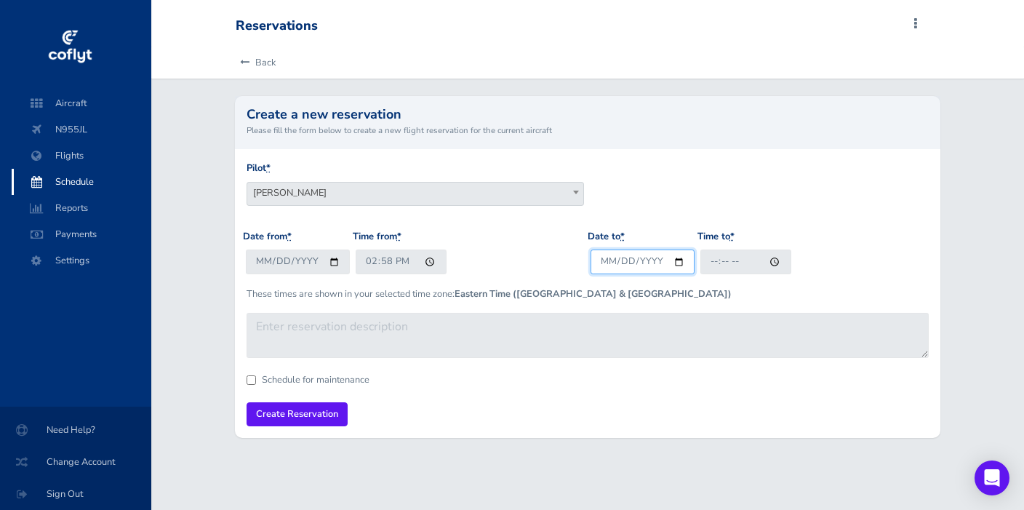
type input "2025-09-04"
click at [718, 262] on input "Time to *" at bounding box center [745, 261] width 91 height 24
click at [384, 262] on input "14:58" at bounding box center [401, 261] width 91 height 24
type input "14:30"
click at [720, 263] on input "Time to *" at bounding box center [745, 261] width 91 height 24
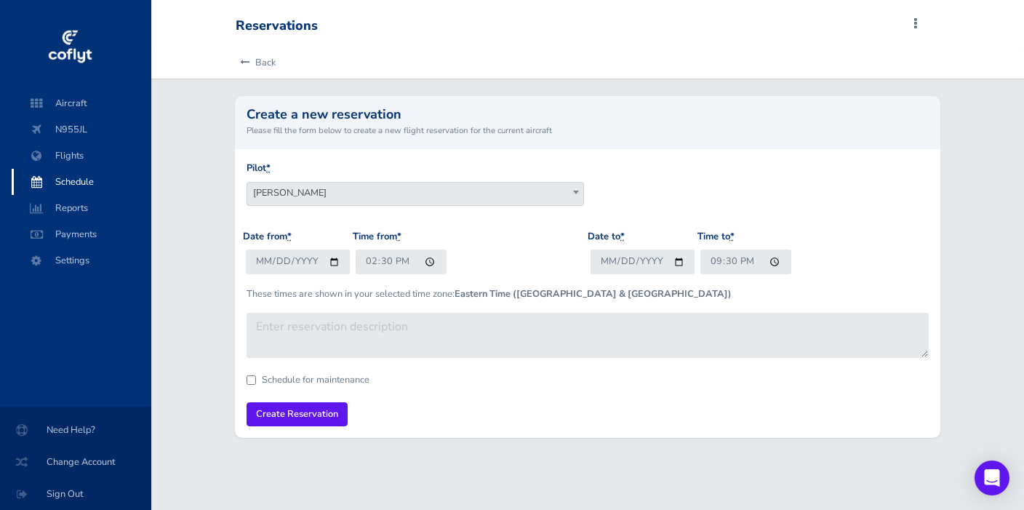
type input "21:30"
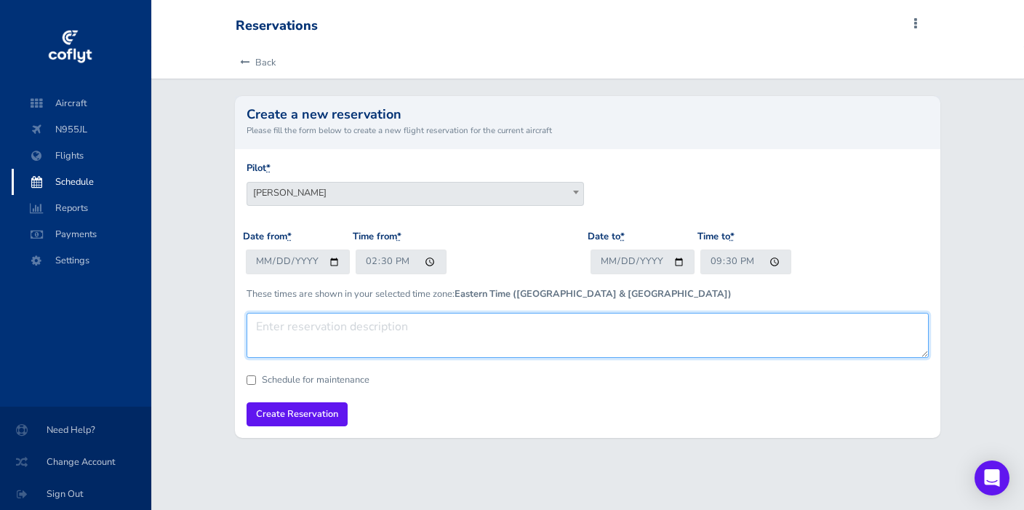
click at [425, 339] on textarea at bounding box center [588, 335] width 682 height 45
paste textarea "PIE-BKV-PIE to conduct flight instruction with [PERSON_NAME] in Cirrus SR20 N53…"
type textarea "PIE-BKV-PIE to conduct flight instruction with [PERSON_NAME] in Cirrus SR20 N53…"
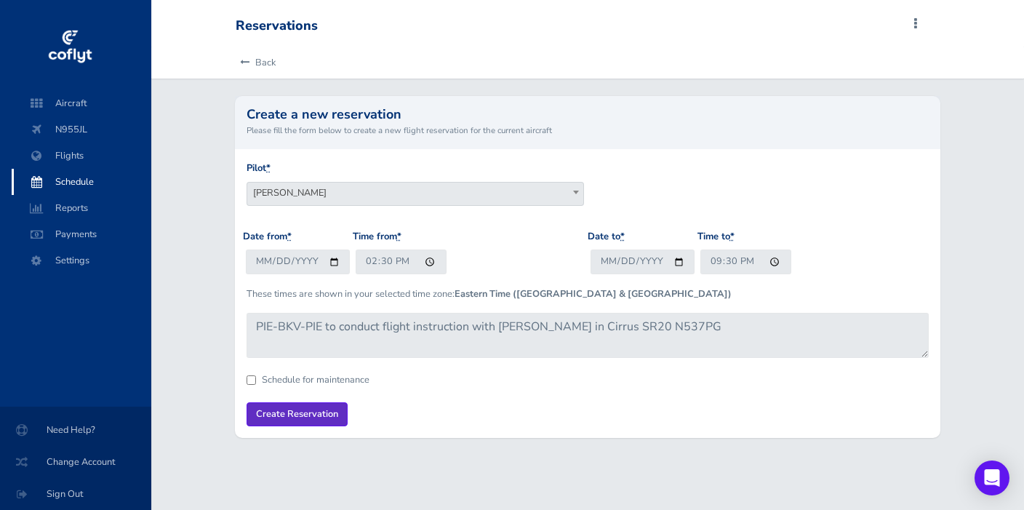
click at [299, 412] on input "Create Reservation" at bounding box center [297, 414] width 101 height 24
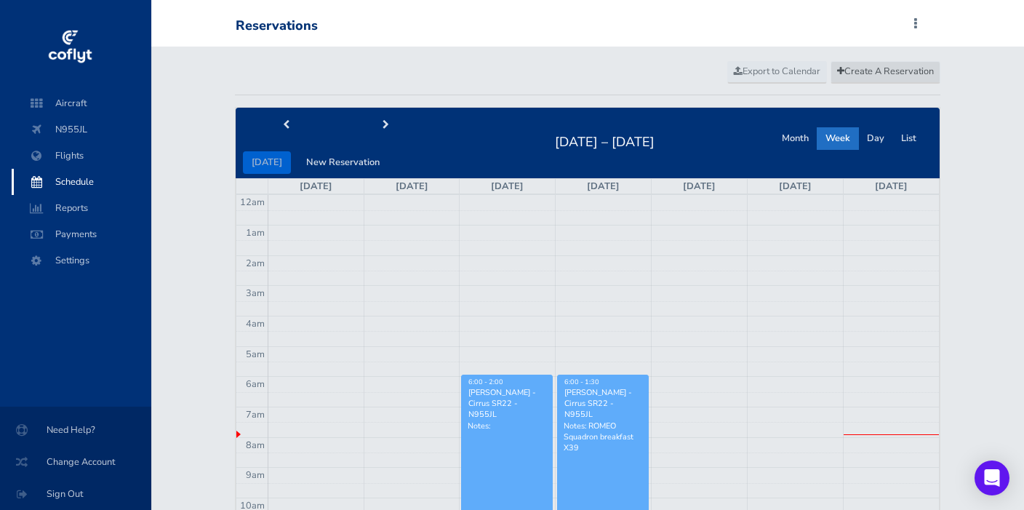
click at [865, 63] on link "Create A Reservation" at bounding box center [885, 72] width 110 height 22
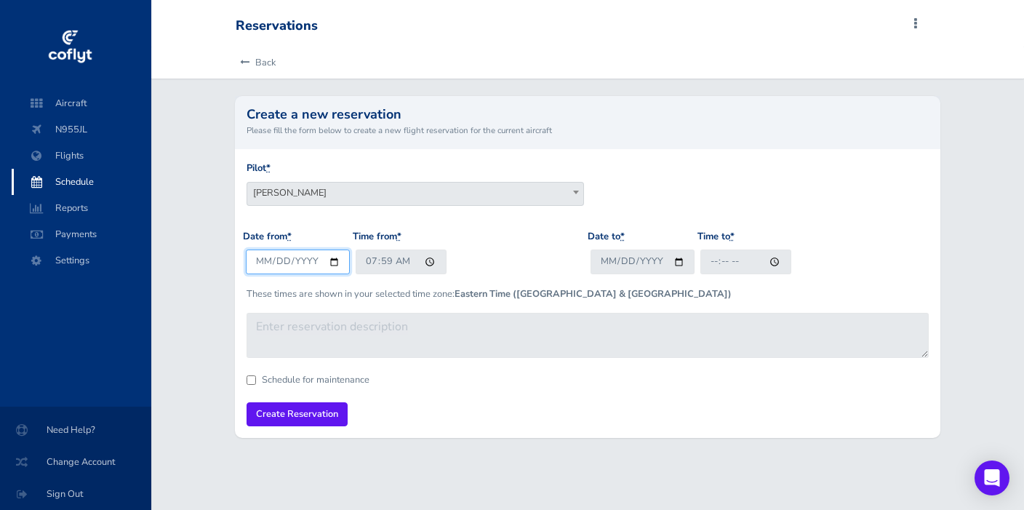
click at [282, 257] on input "[DATE]" at bounding box center [298, 261] width 104 height 24
type input "2025-09-05"
type input "10:30"
click at [619, 261] on input "Date to *" at bounding box center [642, 261] width 104 height 24
type input "2025-09-05"
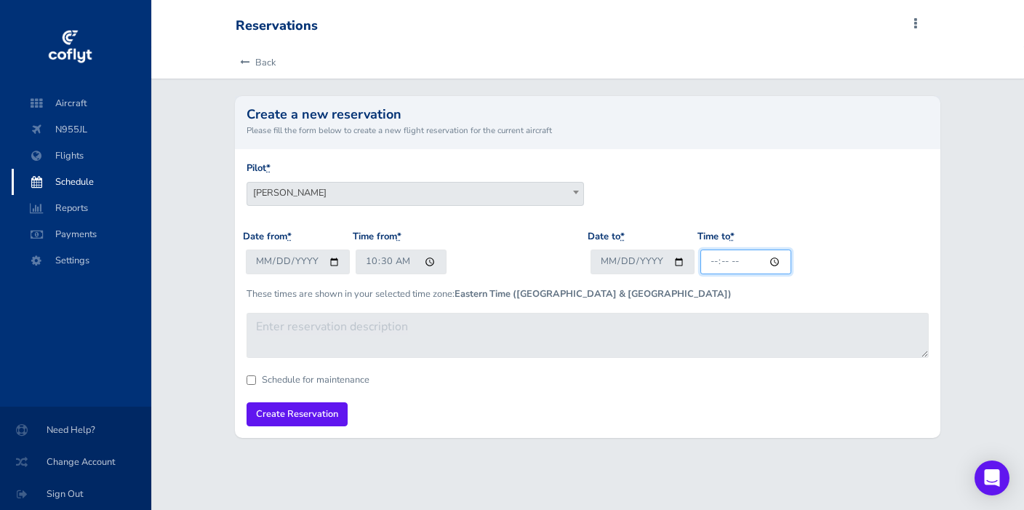
click at [713, 261] on input "Time to *" at bounding box center [745, 261] width 91 height 24
type input "17:30"
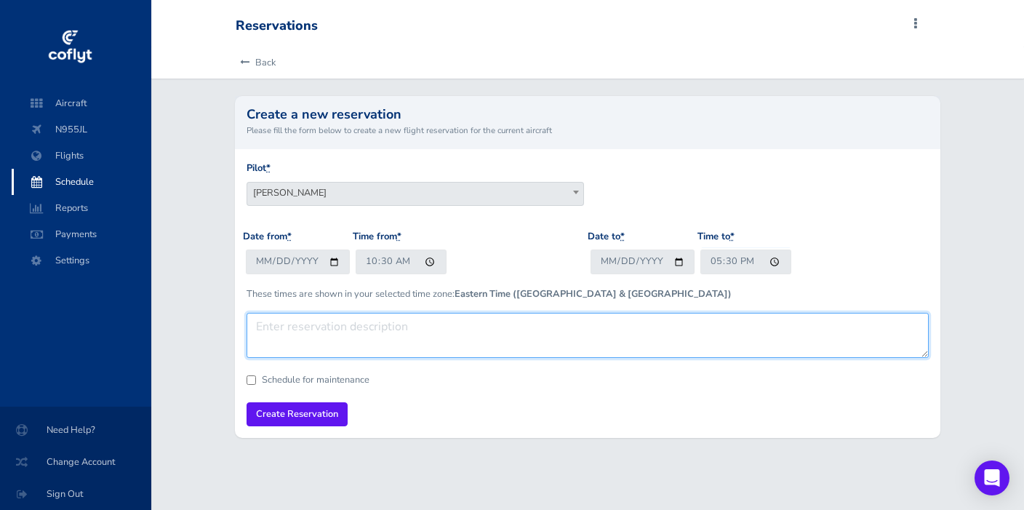
click at [458, 324] on textarea at bounding box center [588, 335] width 682 height 45
paste textarea "PIE-BKV-PIE to conduct flight instruction with Paula Baldwin in Cirrus SR20 N53…"
type textarea "PIE-BKV-PIE to conduct flight instruction with [PERSON_NAME] in Cirrus SR20 N53…"
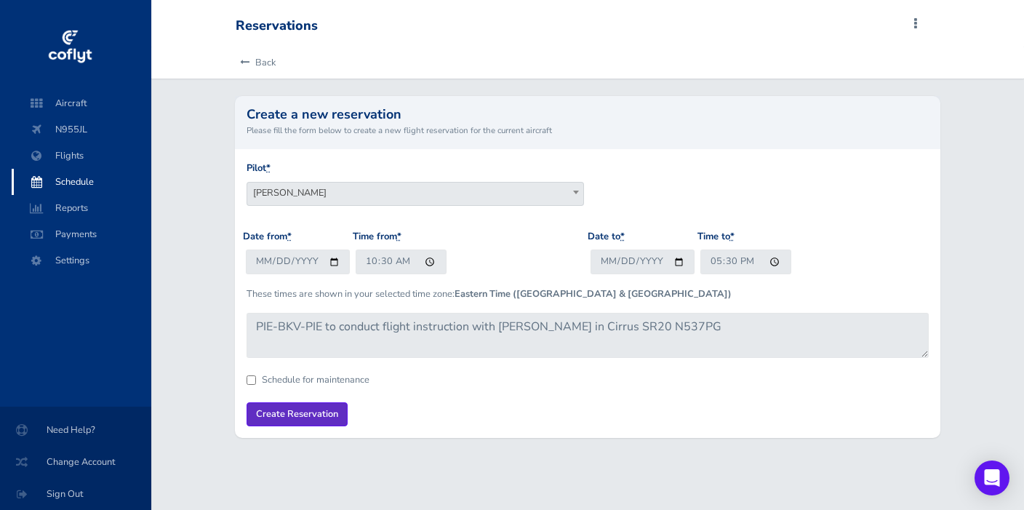
click at [295, 408] on input "Create Reservation" at bounding box center [297, 414] width 101 height 24
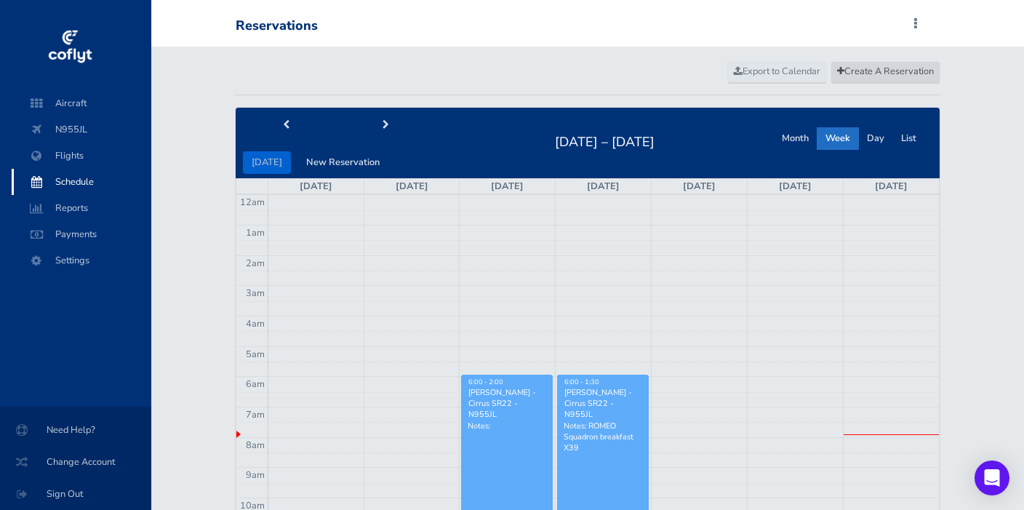
click at [862, 68] on span "Create A Reservation" at bounding box center [885, 71] width 97 height 13
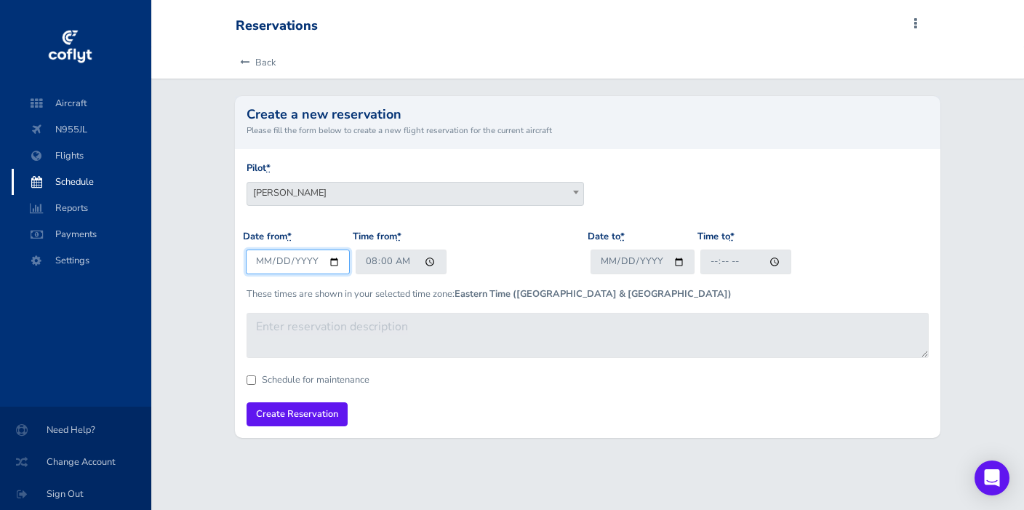
click at [269, 262] on input "[DATE]" at bounding box center [298, 261] width 104 height 24
type input "[DATE]"
click at [369, 261] on input "08:00" at bounding box center [401, 261] width 91 height 24
type input "11:30"
click at [612, 263] on input "Date to *" at bounding box center [642, 261] width 104 height 24
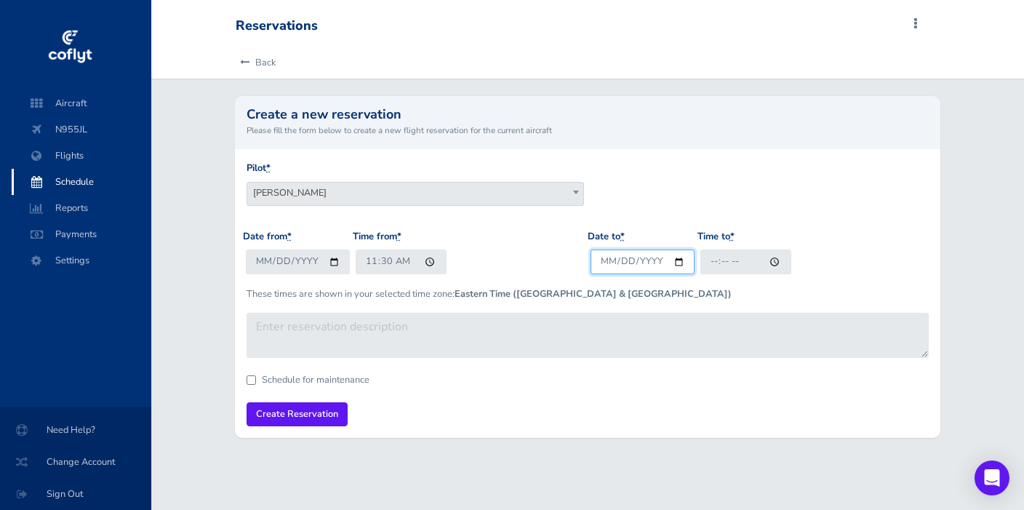
type input "[DATE]"
click at [712, 264] on input "Time to *" at bounding box center [745, 261] width 91 height 24
type input "18:30"
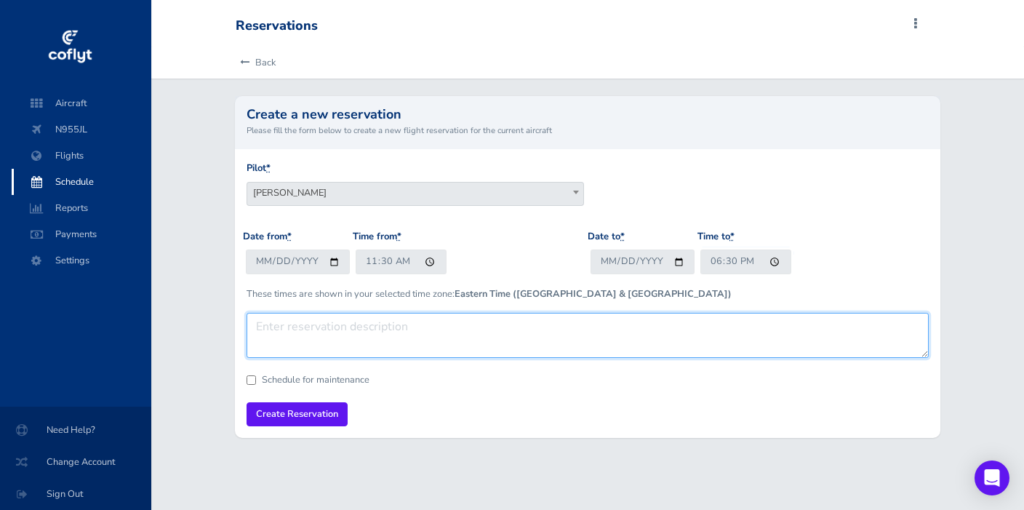
click at [444, 327] on textarea at bounding box center [588, 335] width 682 height 45
paste textarea "PIE-BKV-PIE to conduct flight instruction with [PERSON_NAME] in Cirrus SR20 N53…"
type textarea "PIE-BKV-PIE to conduct flight instruction with [PERSON_NAME] in Cirrus SR20 N53…"
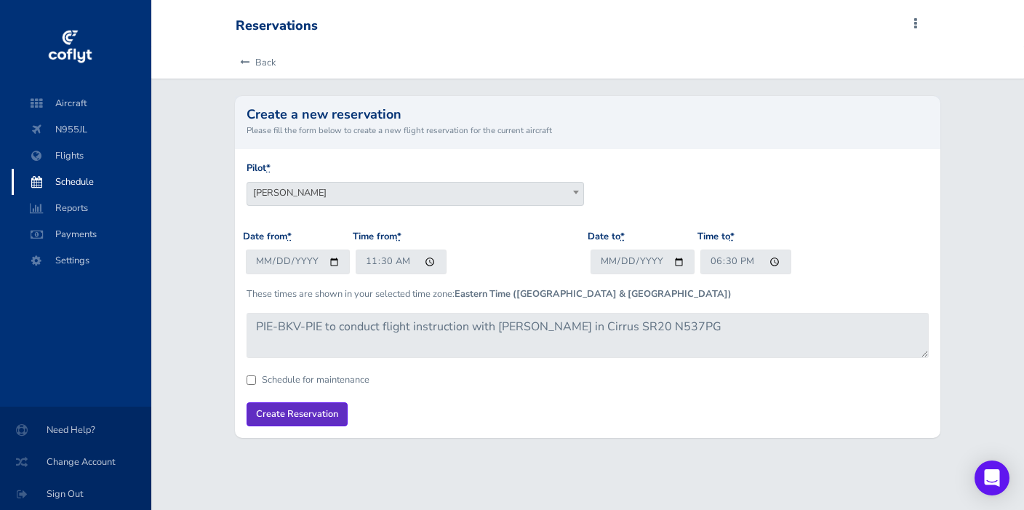
click at [301, 412] on input "Create Reservation" at bounding box center [297, 414] width 101 height 24
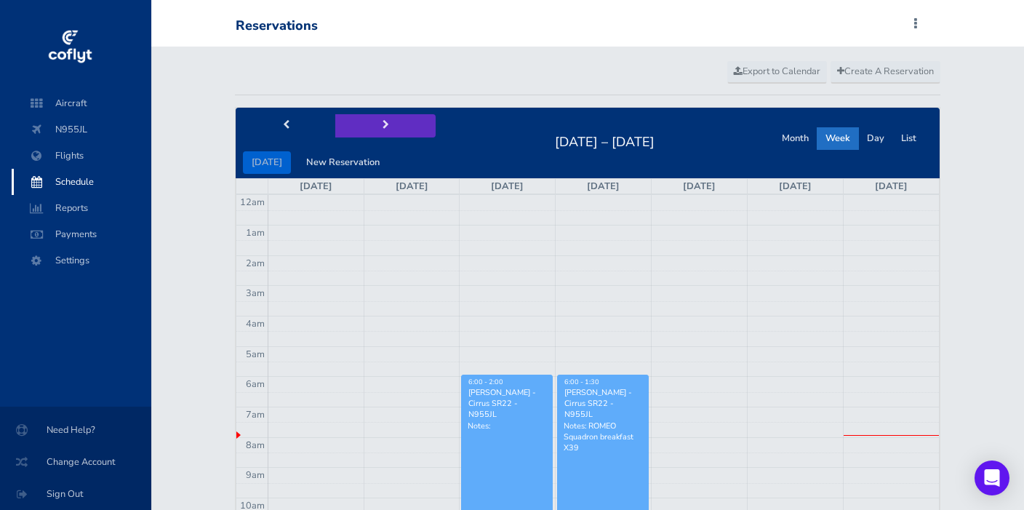
click at [380, 119] on button "next" at bounding box center [385, 125] width 100 height 23
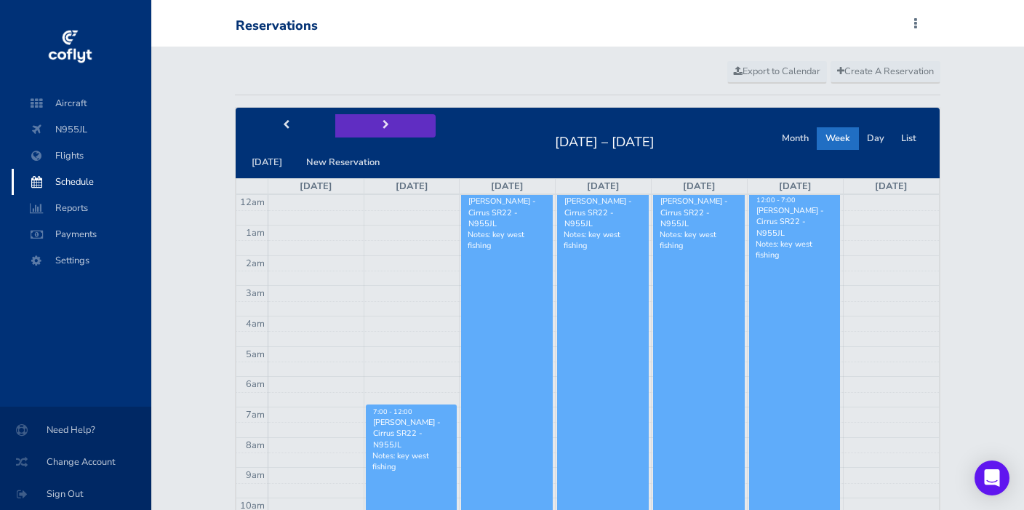
click at [382, 121] on span "next" at bounding box center [385, 125] width 7 height 9
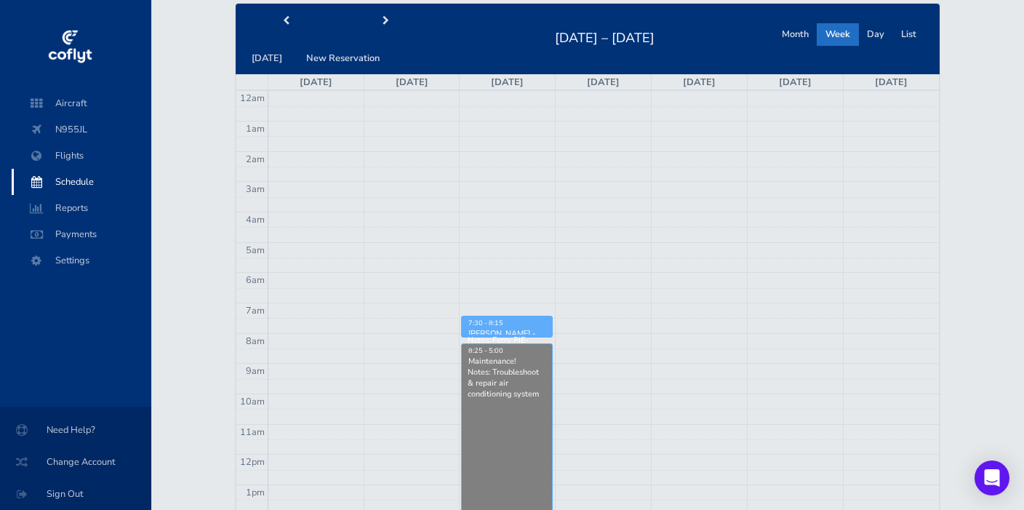
scroll to position [56, 0]
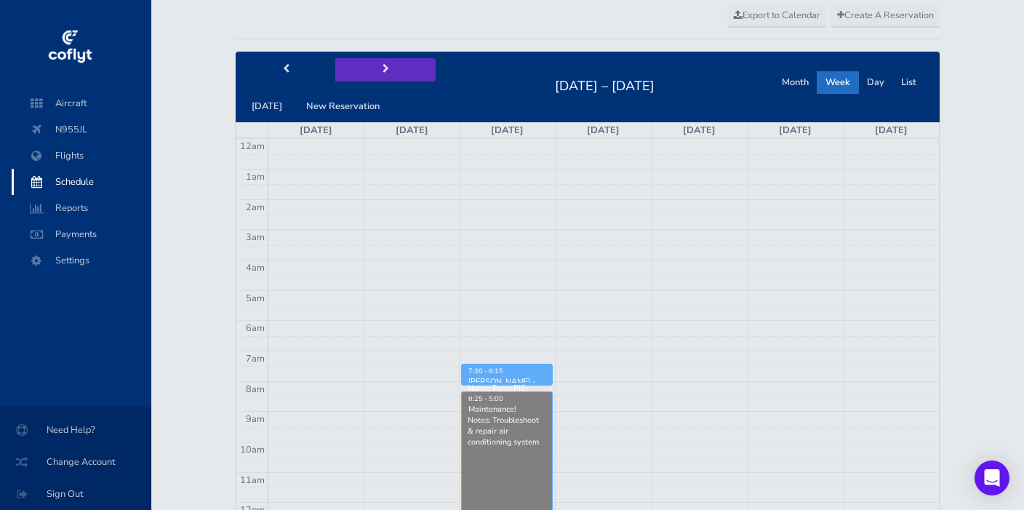
click at [382, 65] on span "next" at bounding box center [385, 69] width 7 height 9
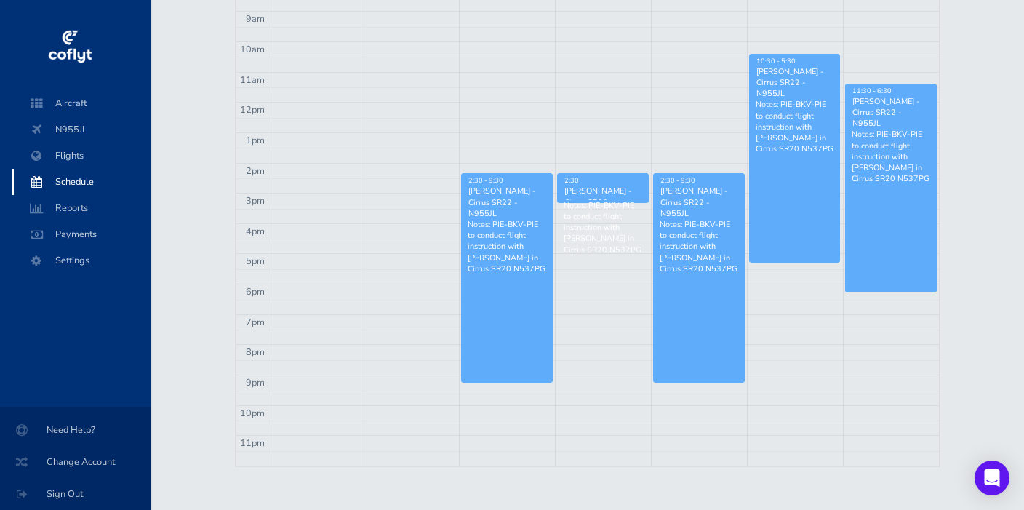
scroll to position [455, 0]
click at [596, 183] on div "2:30" at bounding box center [603, 181] width 79 height 9
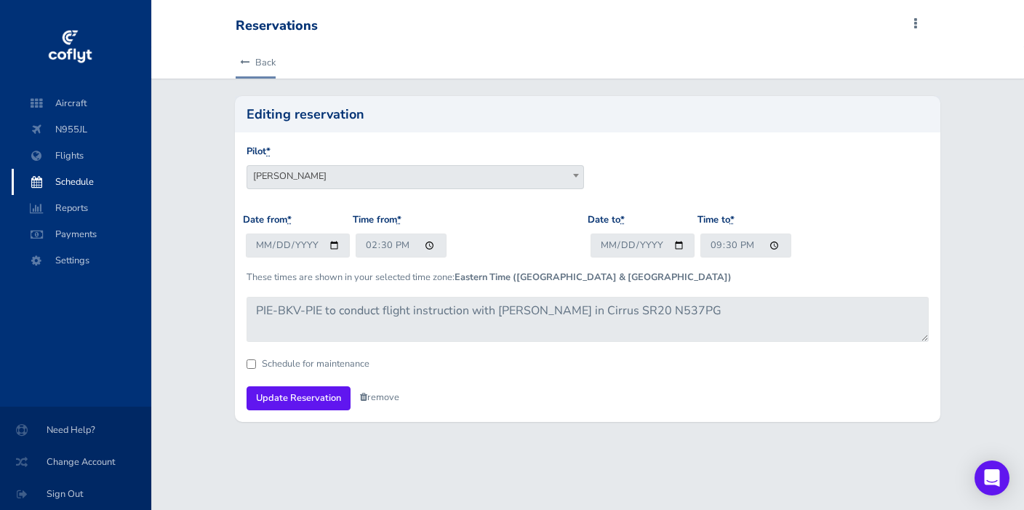
click at [260, 56] on link "Back" at bounding box center [256, 63] width 40 height 32
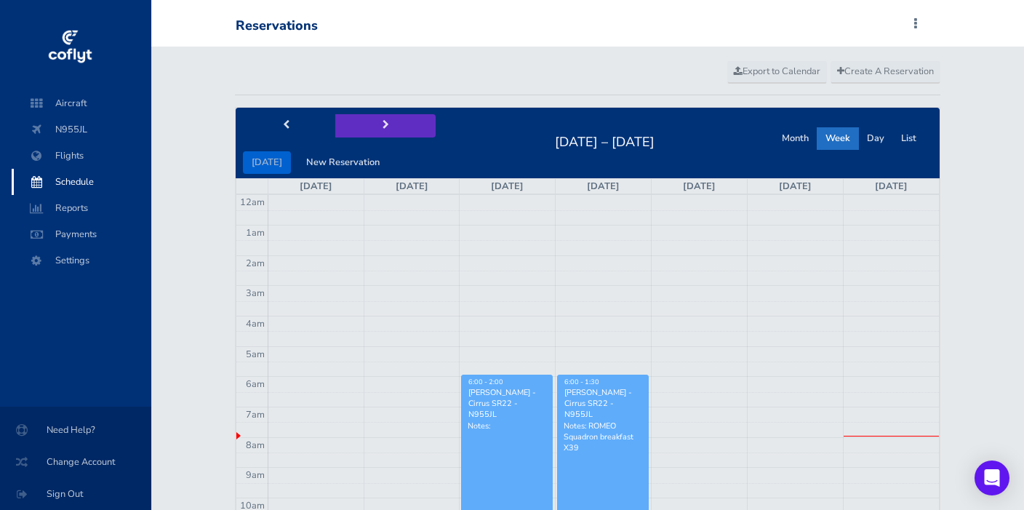
click at [382, 123] on span "next" at bounding box center [385, 125] width 7 height 9
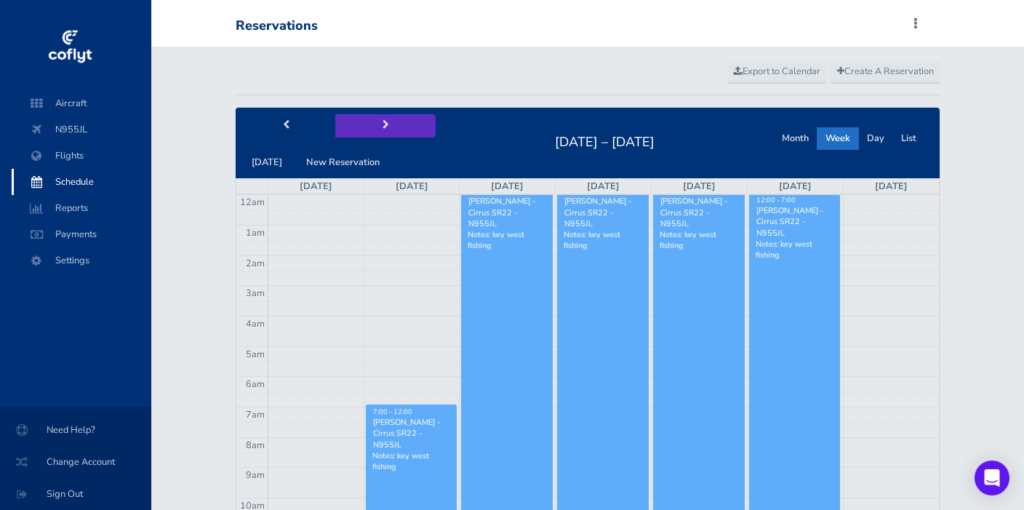
click at [382, 123] on span "next" at bounding box center [385, 125] width 7 height 9
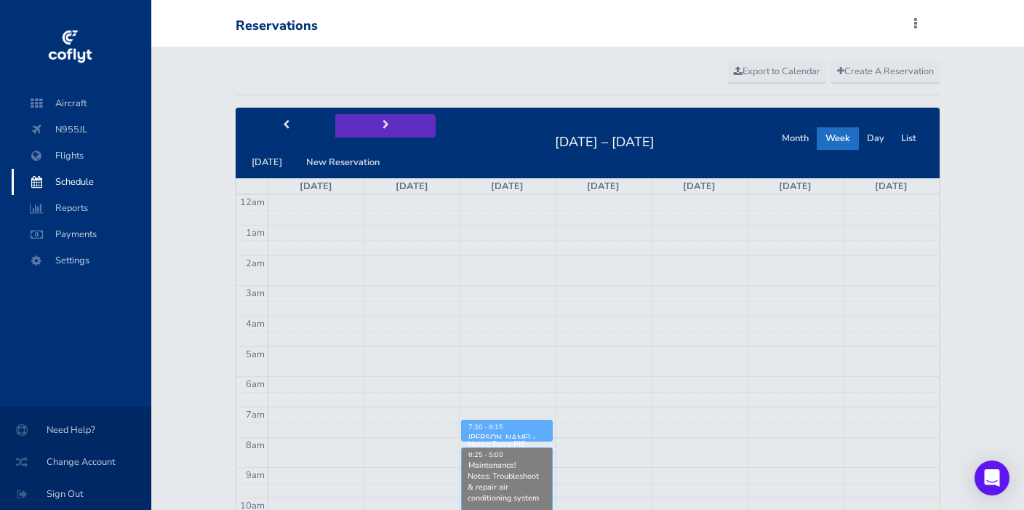
click at [382, 123] on span "next" at bounding box center [385, 125] width 7 height 9
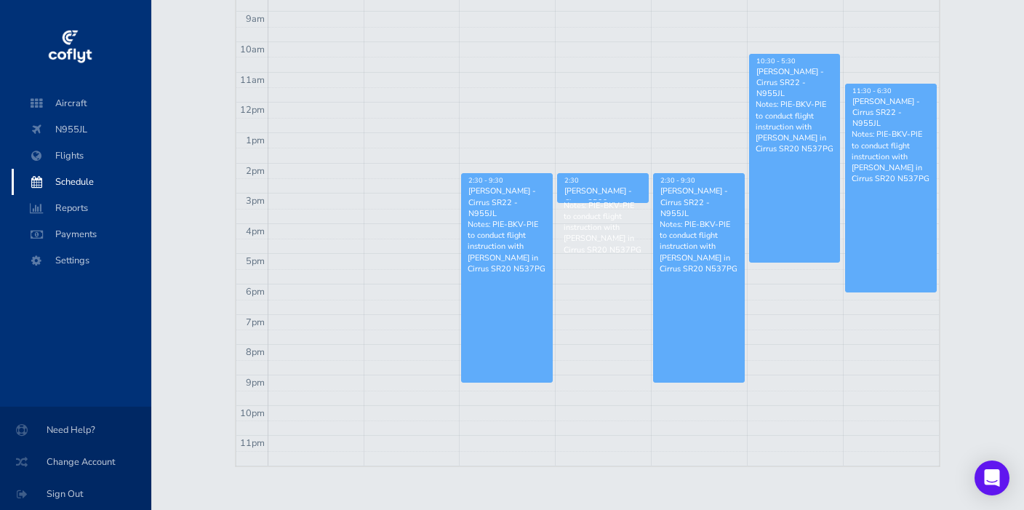
scroll to position [455, 0]
click at [585, 191] on div "[PERSON_NAME] - Cirrus SR22 - N955JL" at bounding box center [603, 202] width 79 height 33
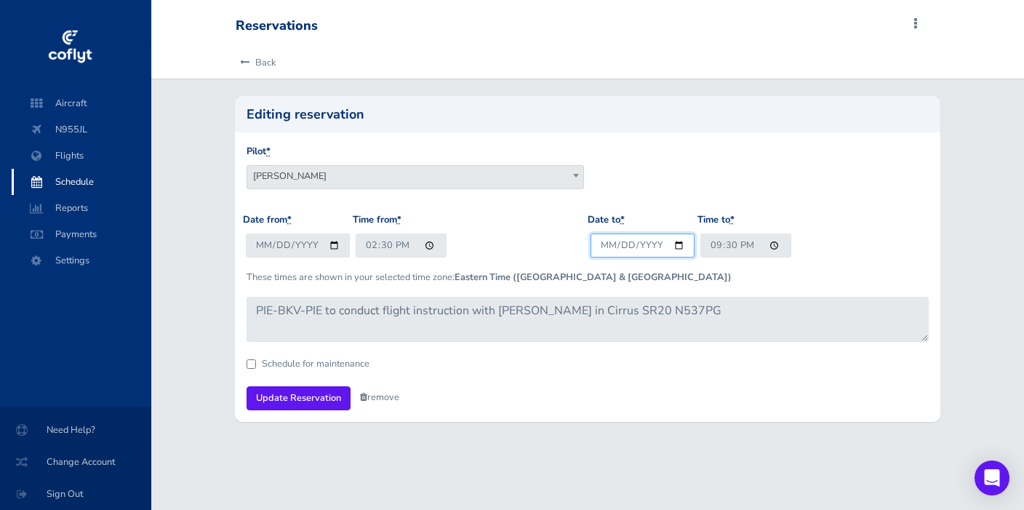
click at [621, 246] on input "[DATE]" at bounding box center [642, 245] width 104 height 24
type input "2025-09-03"
click at [293, 395] on input "Update Reservation" at bounding box center [299, 398] width 104 height 24
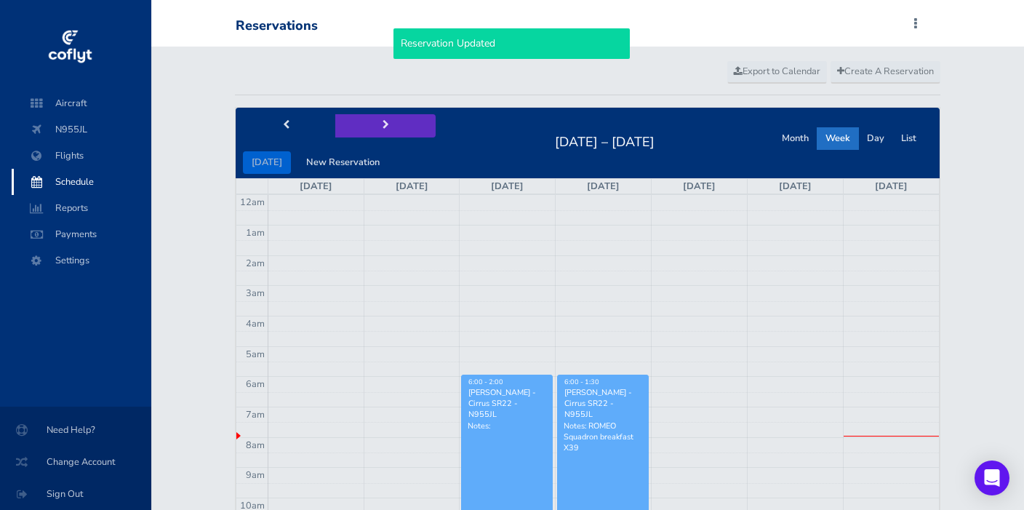
click at [382, 126] on span "next" at bounding box center [385, 125] width 7 height 9
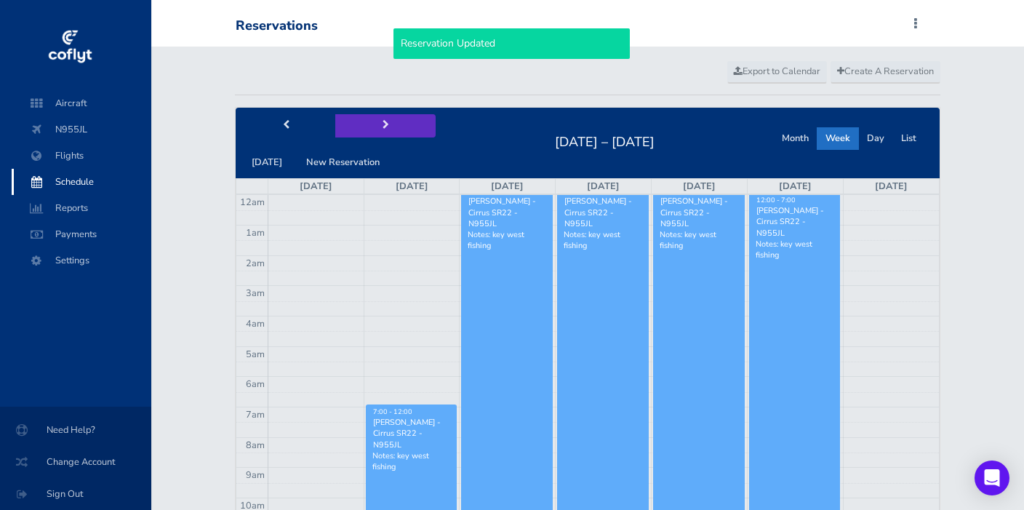
click at [382, 126] on span "next" at bounding box center [385, 125] width 7 height 9
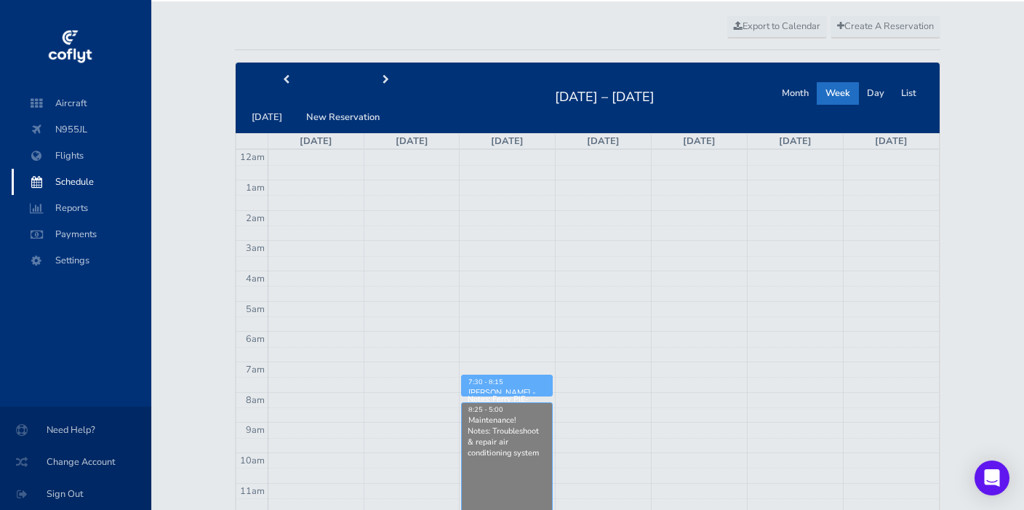
scroll to position [24, 0]
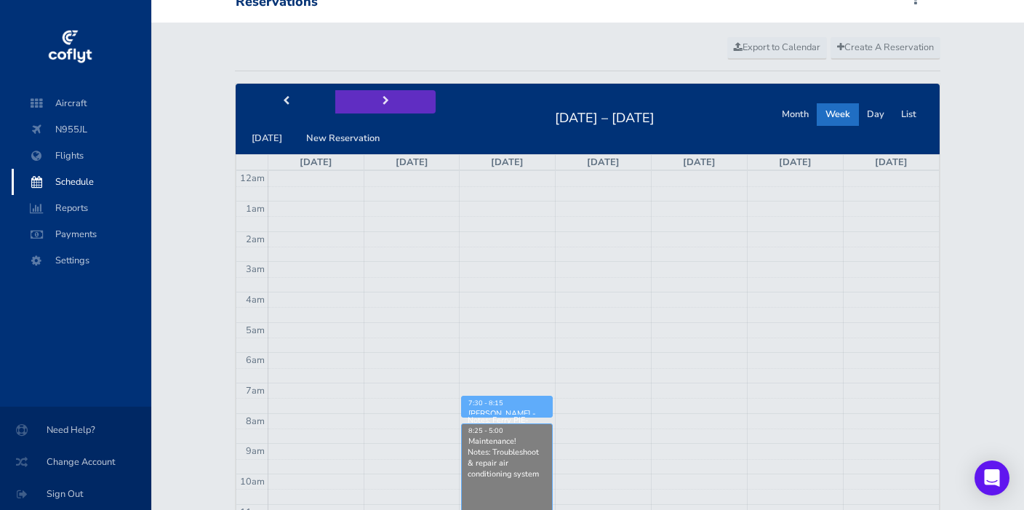
click at [382, 100] on span "next" at bounding box center [385, 101] width 7 height 9
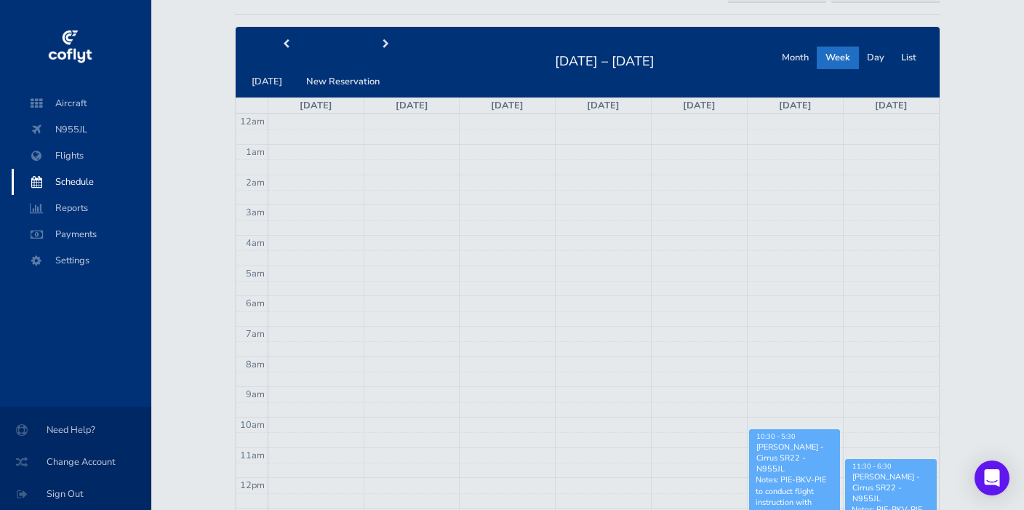
scroll to position [50, 0]
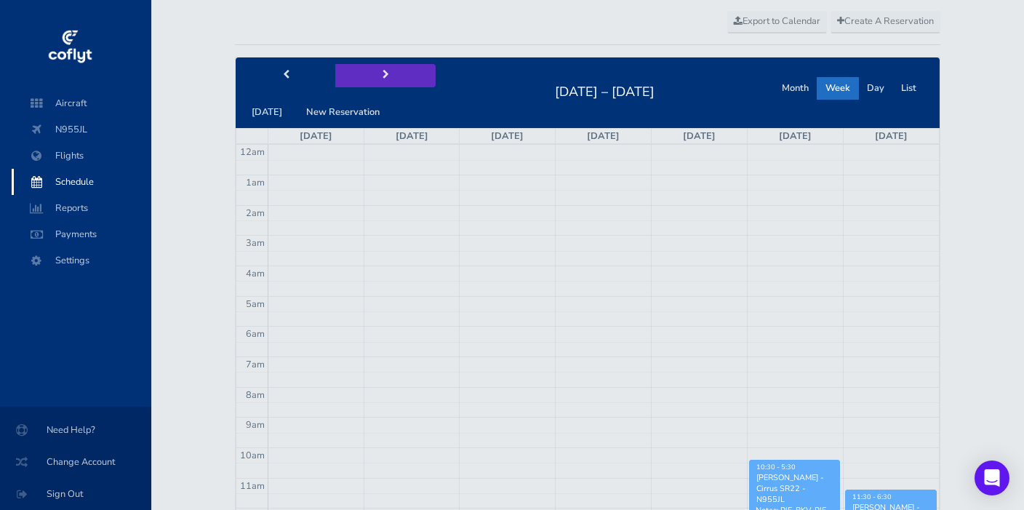
click at [382, 71] on span "next" at bounding box center [385, 75] width 7 height 9
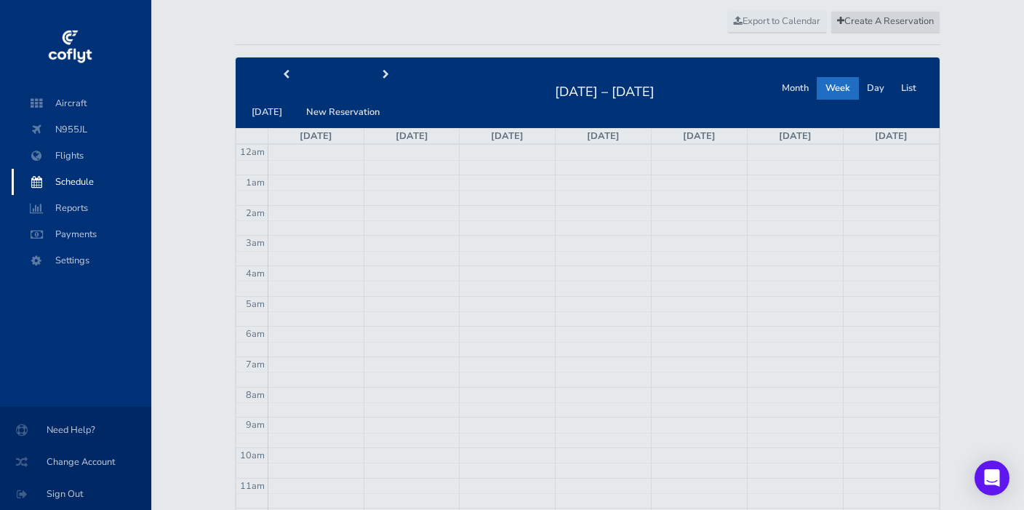
click at [888, 22] on span "Create A Reservation" at bounding box center [885, 21] width 97 height 13
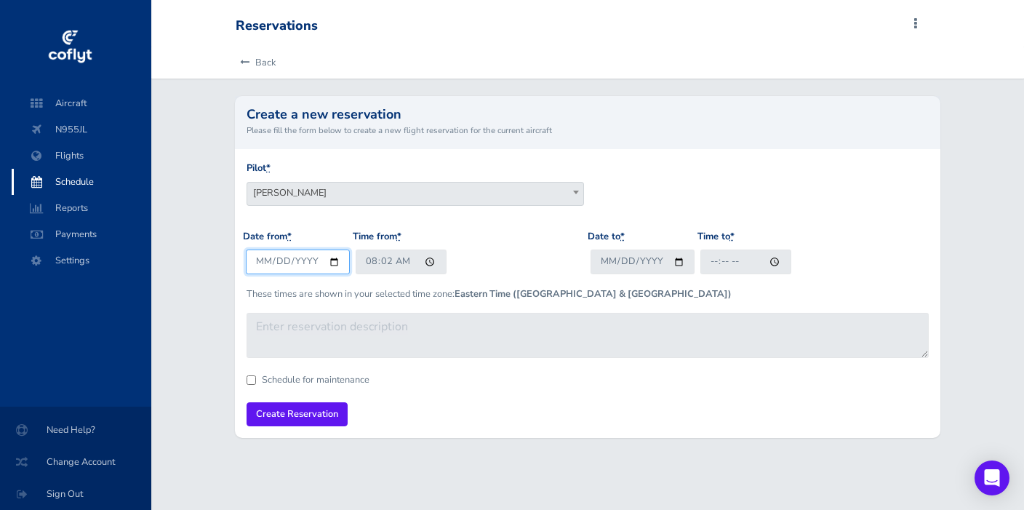
click at [273, 262] on input "2025-08-16" at bounding box center [298, 261] width 104 height 24
type input "2025-09-07"
click at [372, 261] on input "08:02" at bounding box center [401, 261] width 91 height 24
type input "06:30"
click at [641, 262] on input "Date to *" at bounding box center [642, 261] width 104 height 24
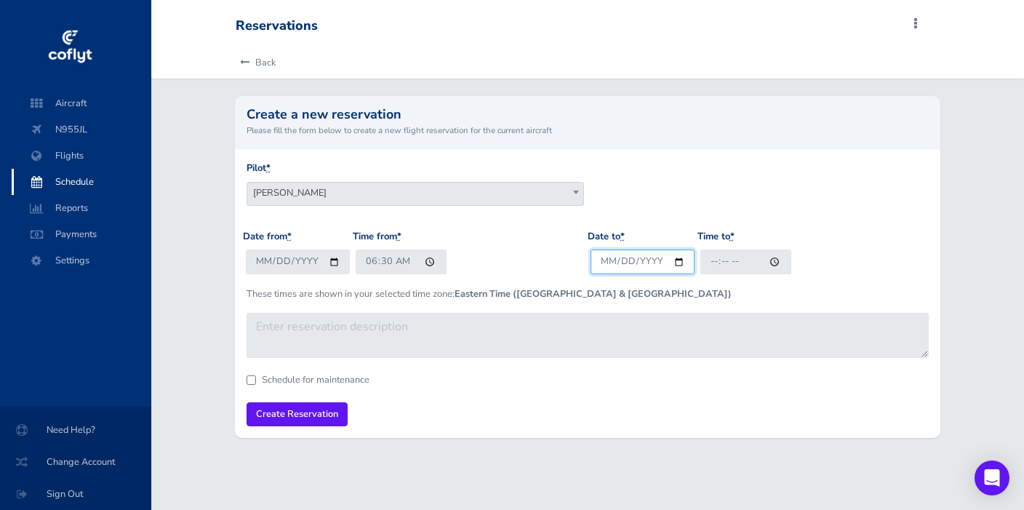
type input "2025-09-07"
click at [714, 262] on input "Time to *" at bounding box center [745, 261] width 91 height 24
type input "13:30"
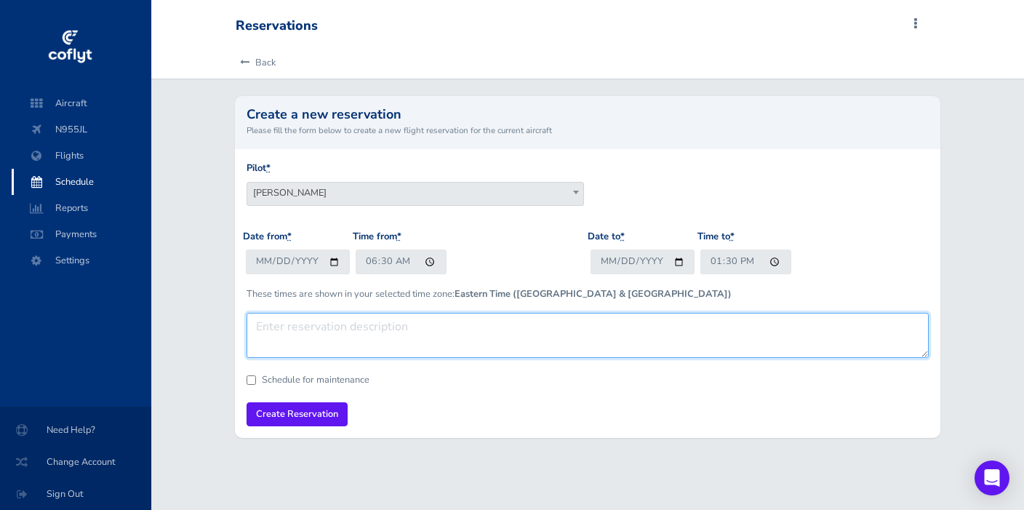
click at [471, 321] on textarea at bounding box center [588, 335] width 682 height 45
paste textarea "PIE-BKV-PIE to conduct flight instruction with Paula Baldwin in Cirrus SR20 N53…"
type textarea "PIE-BKV-PIE to conduct flight instruction with Paula Baldwin in Cirrus SR20 N53…"
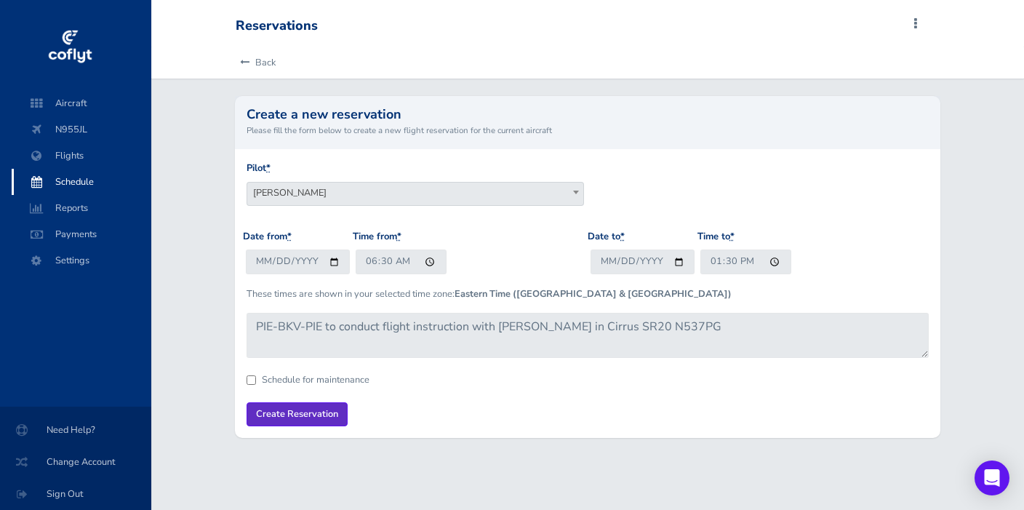
click at [295, 411] on input "Create Reservation" at bounding box center [297, 414] width 101 height 24
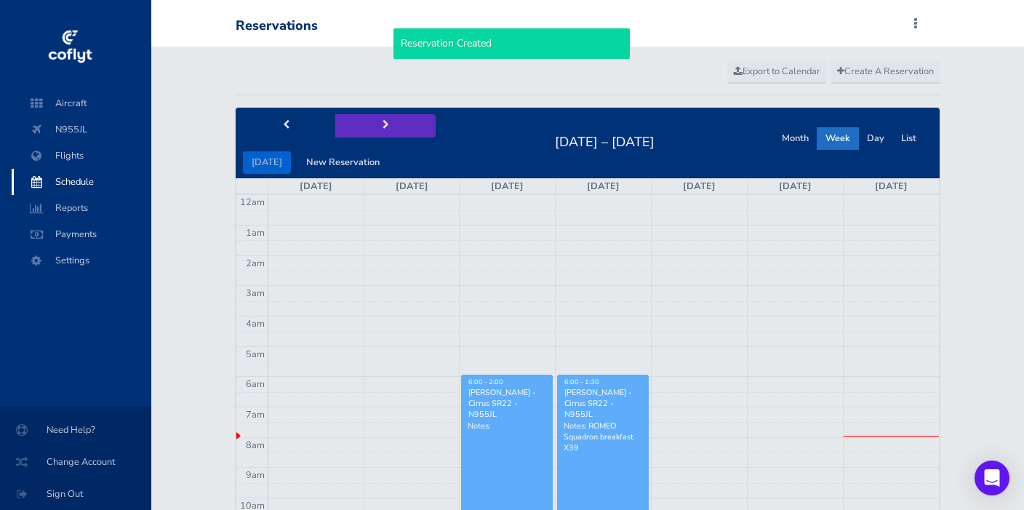
click at [382, 129] on span "next" at bounding box center [385, 125] width 7 height 9
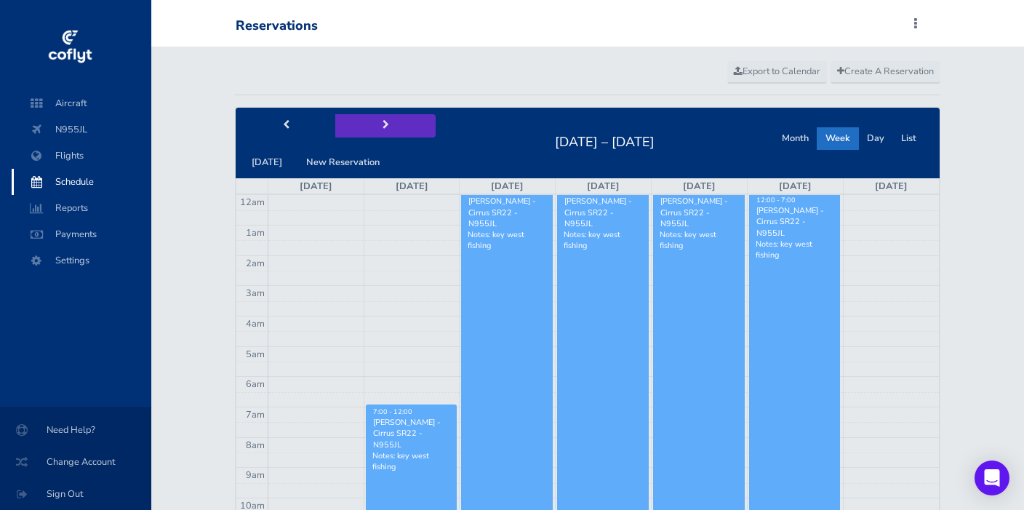
click at [382, 126] on span "next" at bounding box center [385, 125] width 7 height 9
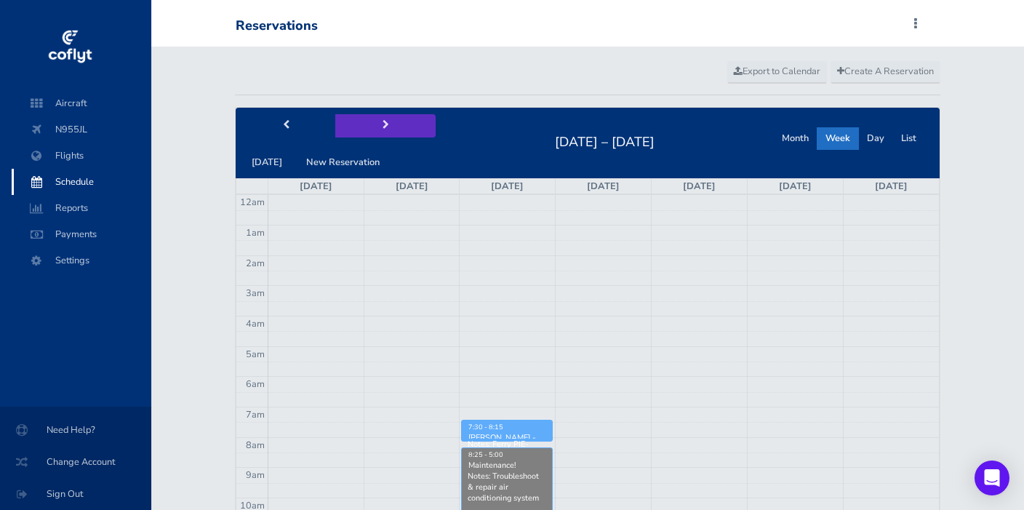
click at [382, 126] on span "next" at bounding box center [385, 125] width 7 height 9
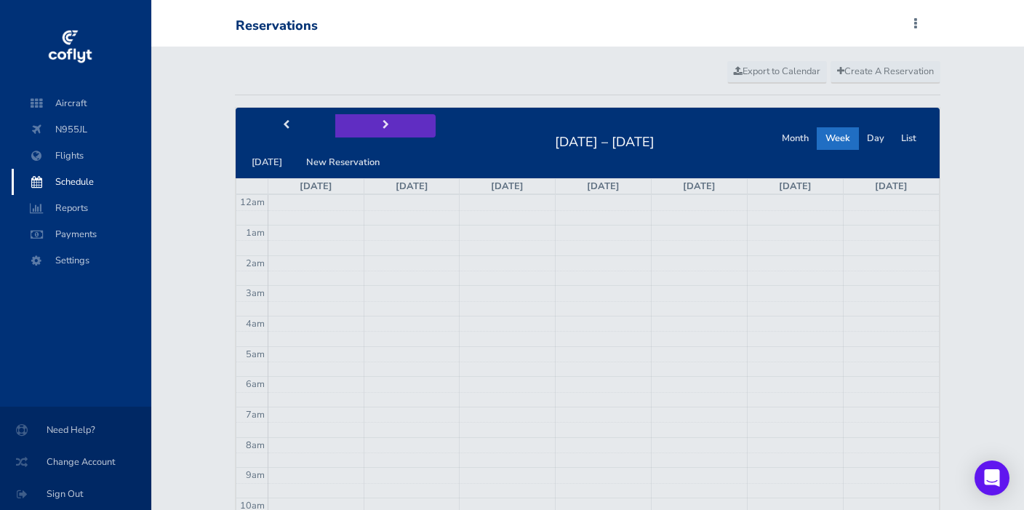
click at [382, 126] on span "next" at bounding box center [385, 125] width 7 height 9
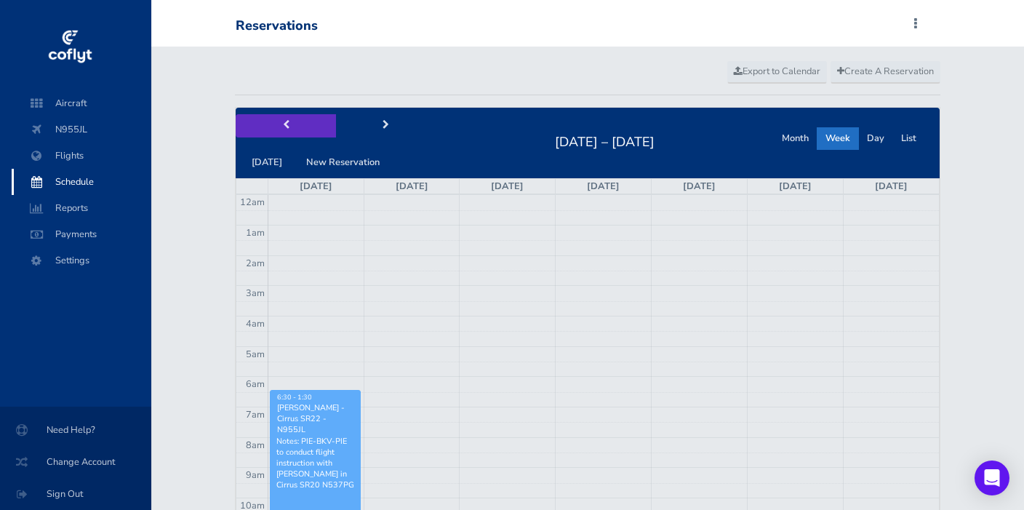
click at [288, 129] on button "prev" at bounding box center [286, 125] width 100 height 23
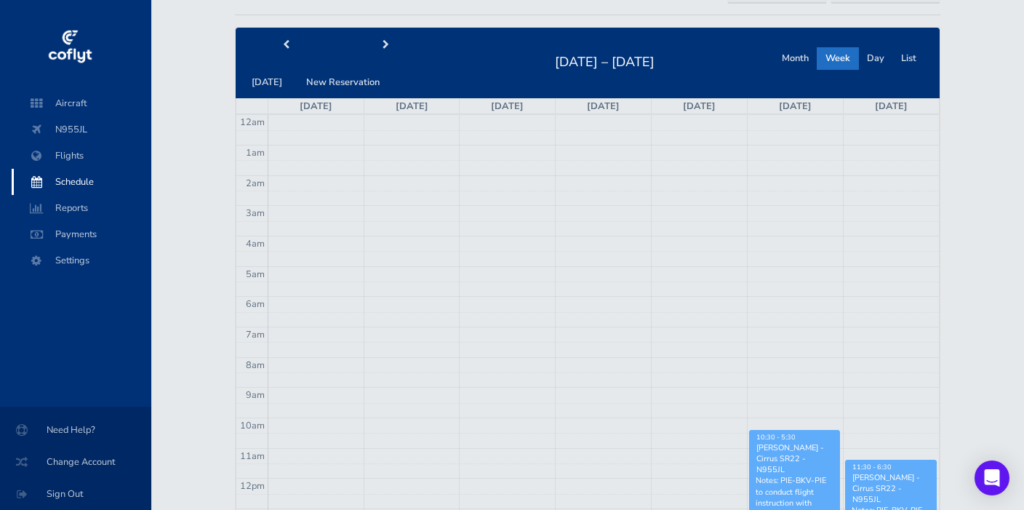
scroll to position [67, 0]
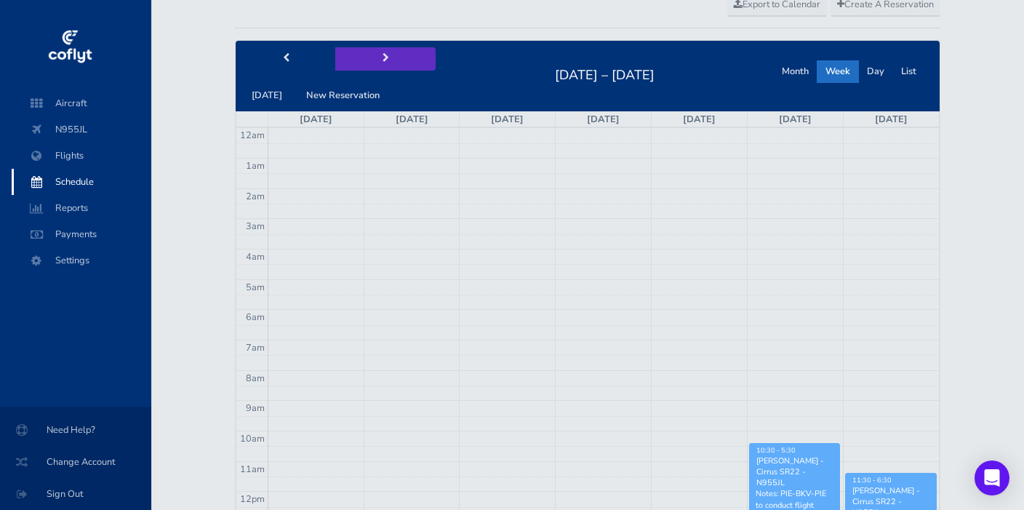
click at [382, 54] on span "next" at bounding box center [385, 58] width 7 height 9
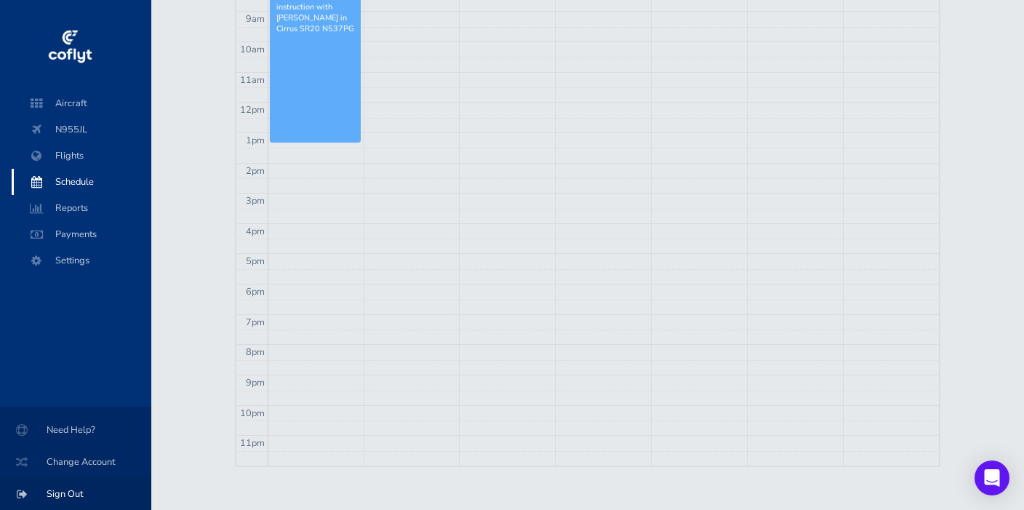
scroll to position [455, 0]
click at [56, 489] on span "Sign Out" at bounding box center [75, 494] width 116 height 26
